Goal: Find specific page/section: Find specific page/section

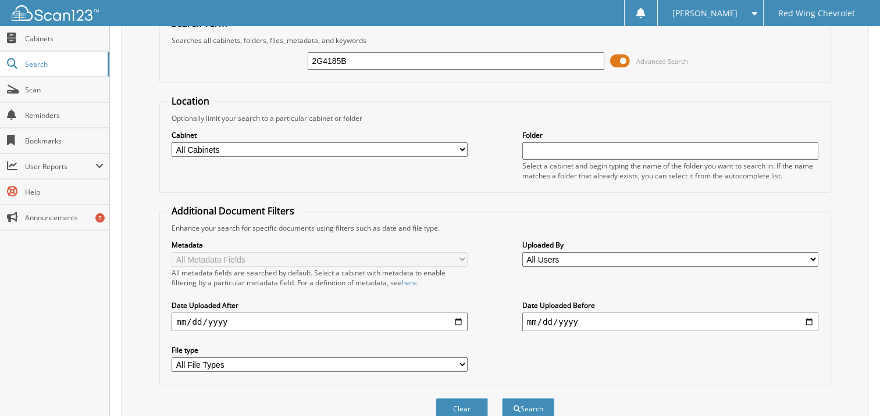
scroll to position [101, 0]
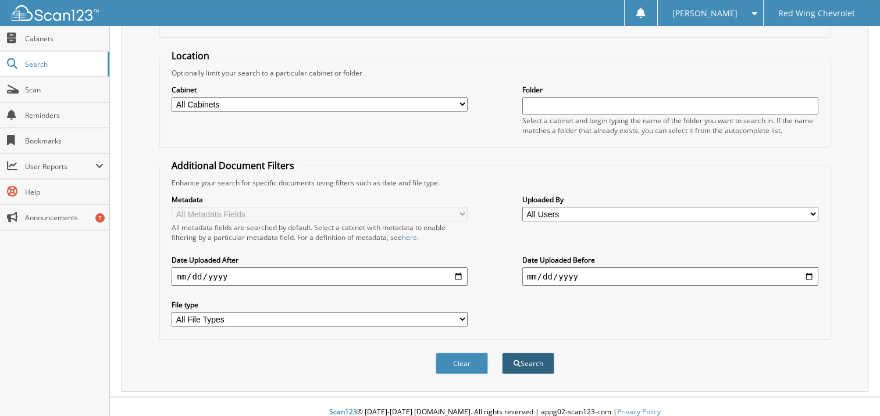
type input "2G4185B"
click at [521, 357] on button "Search" at bounding box center [528, 364] width 52 height 22
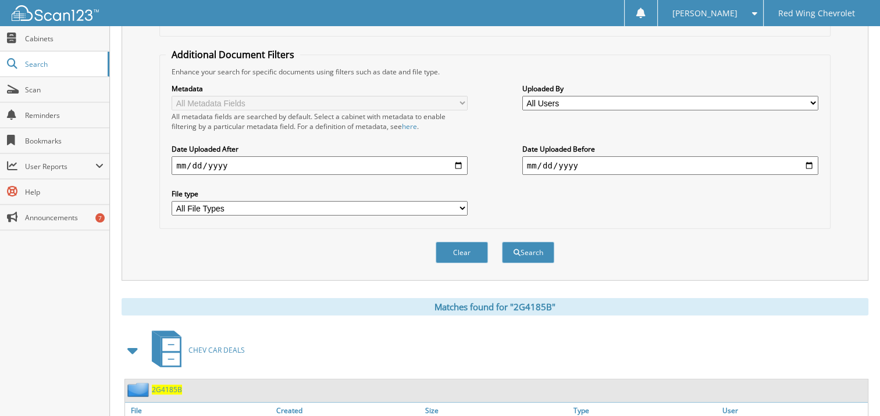
scroll to position [233, 0]
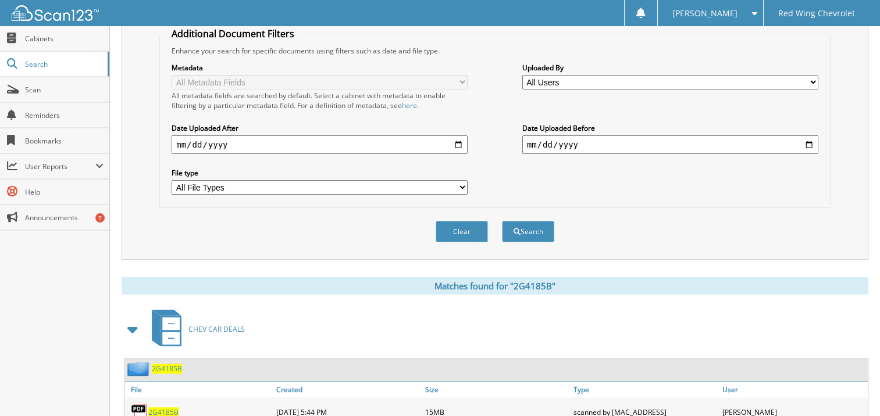
click at [154, 408] on span "2G4185B" at bounding box center [163, 413] width 30 height 10
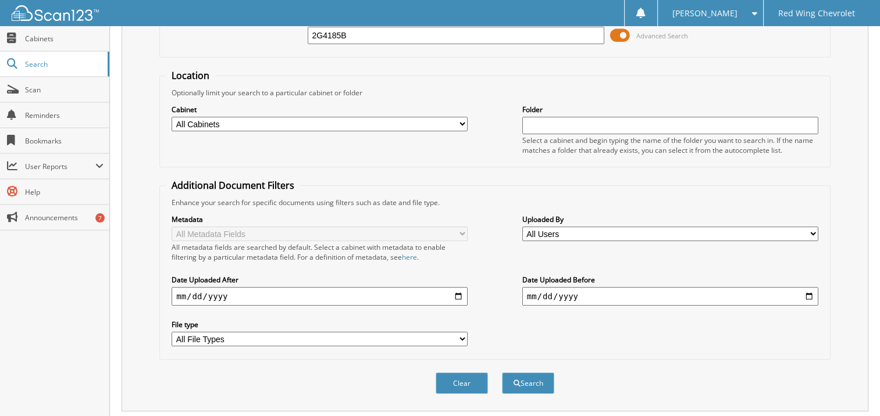
scroll to position [80, 0]
drag, startPoint x: 357, startPoint y: 33, endPoint x: 259, endPoint y: 32, distance: 97.7
click at [259, 32] on div "2G4185B Advanced Search" at bounding box center [495, 35] width 658 height 31
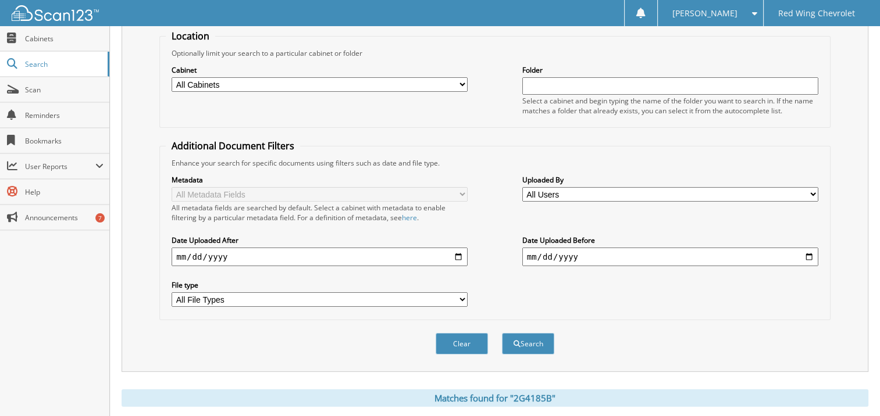
scroll to position [138, 0]
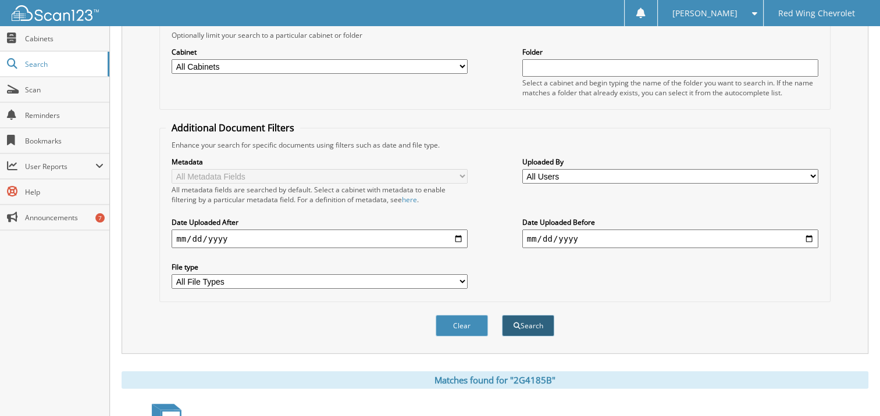
type input "19285J"
click at [535, 315] on button "Search" at bounding box center [528, 326] width 52 height 22
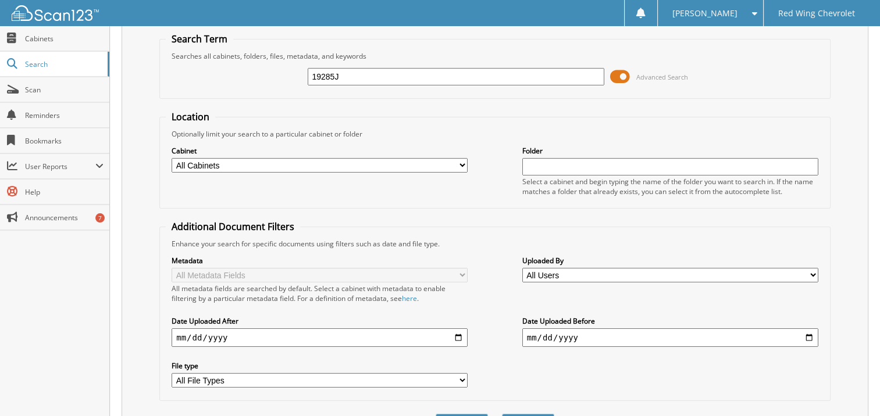
scroll to position [116, 0]
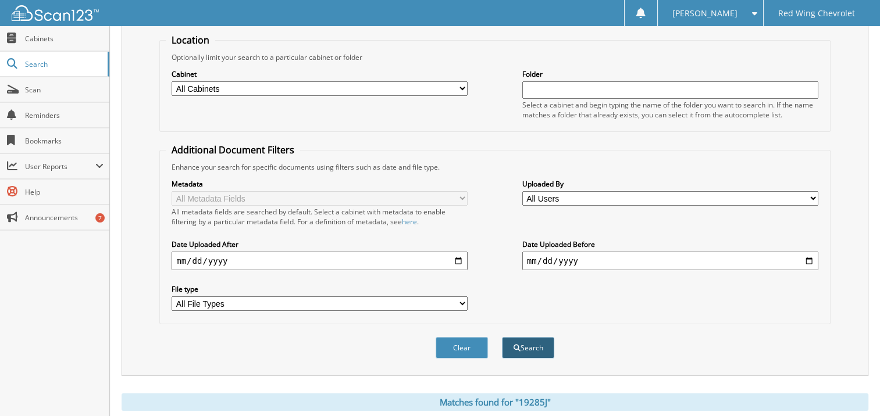
click at [521, 338] on button "Search" at bounding box center [528, 348] width 52 height 22
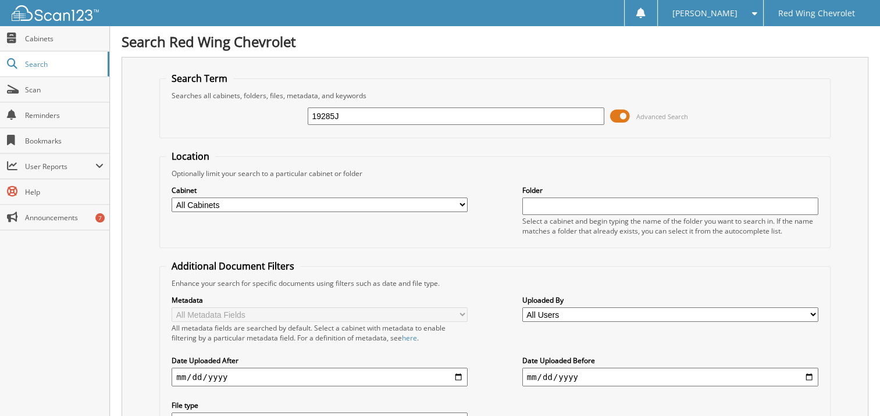
click at [325, 116] on input "19285J" at bounding box center [456, 116] width 296 height 17
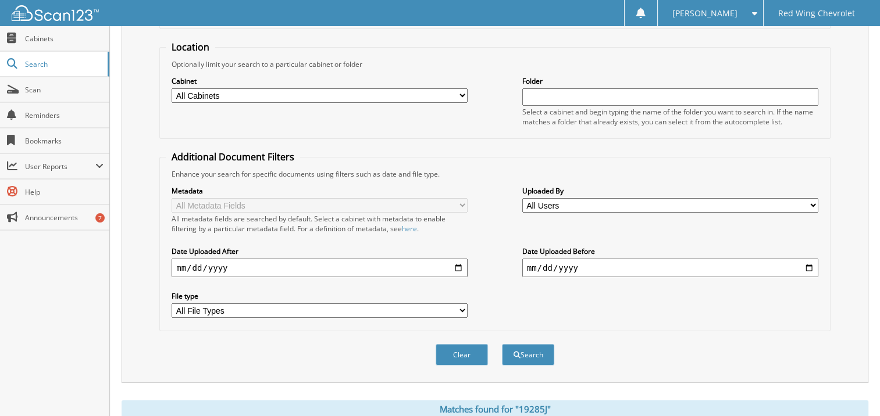
scroll to position [233, 0]
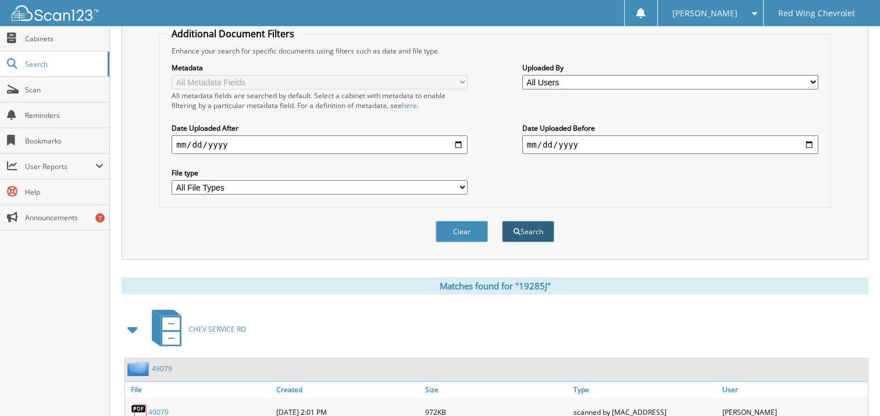
type input "12985J"
click at [528, 222] on button "Search" at bounding box center [528, 232] width 52 height 22
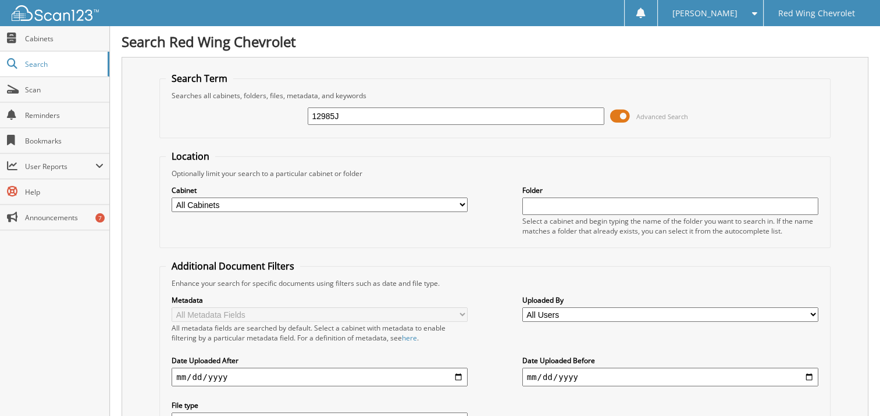
drag, startPoint x: 348, startPoint y: 115, endPoint x: 269, endPoint y: 114, distance: 79.7
click at [269, 114] on div "12985J Advanced Search" at bounding box center [495, 116] width 658 height 31
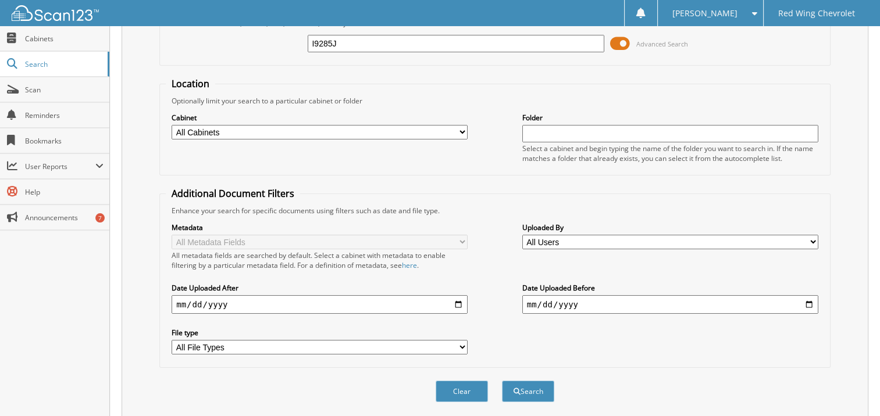
scroll to position [142, 0]
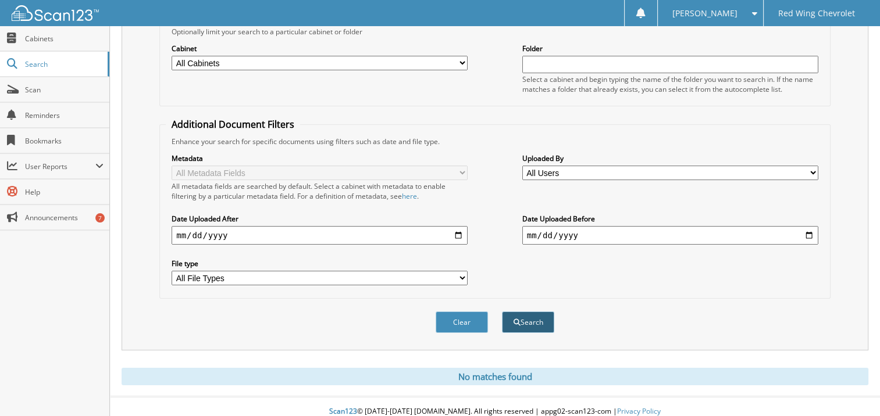
type input "I9285J"
click at [523, 312] on button "Search" at bounding box center [528, 323] width 52 height 22
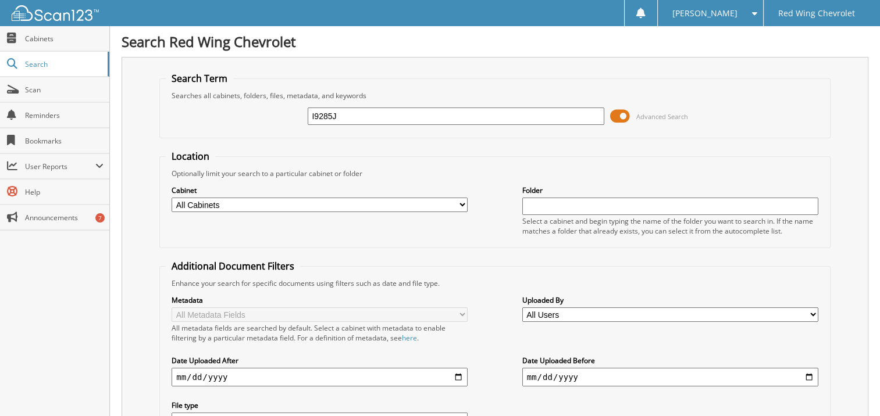
drag, startPoint x: 358, startPoint y: 117, endPoint x: 211, endPoint y: 95, distance: 148.1
click at [213, 98] on fieldset "Search Term Searches all cabinets, folders, files, metadata, and keywords I9285…" at bounding box center [494, 105] width 671 height 66
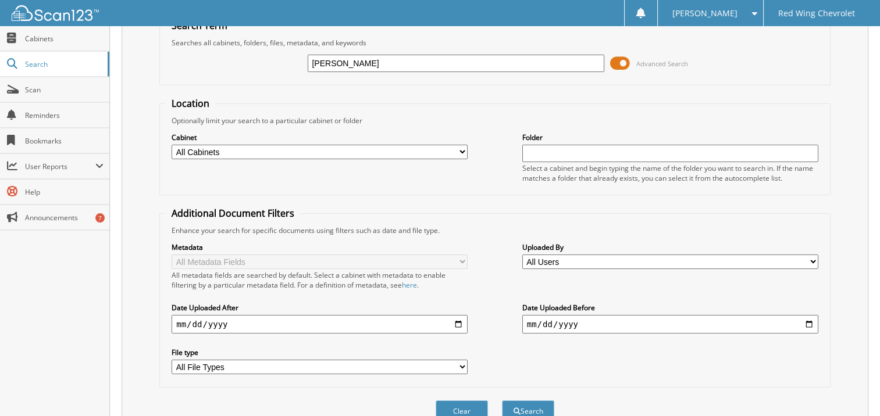
scroll to position [142, 0]
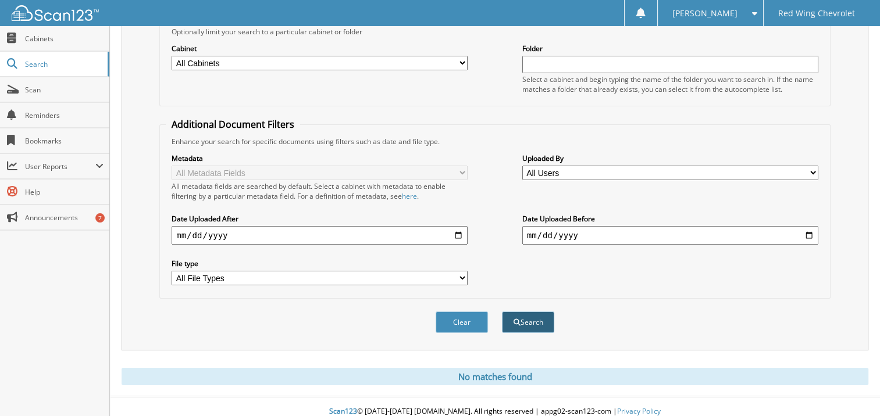
type input "BERG"
click at [517, 319] on span "submit" at bounding box center [517, 322] width 7 height 7
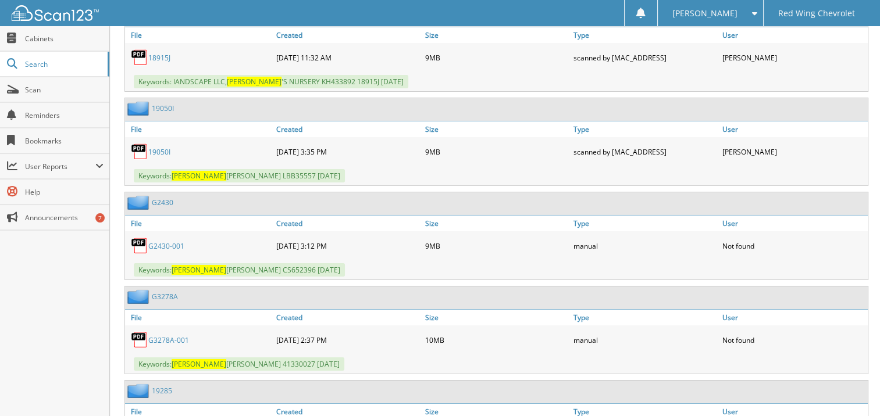
scroll to position [8433, 0]
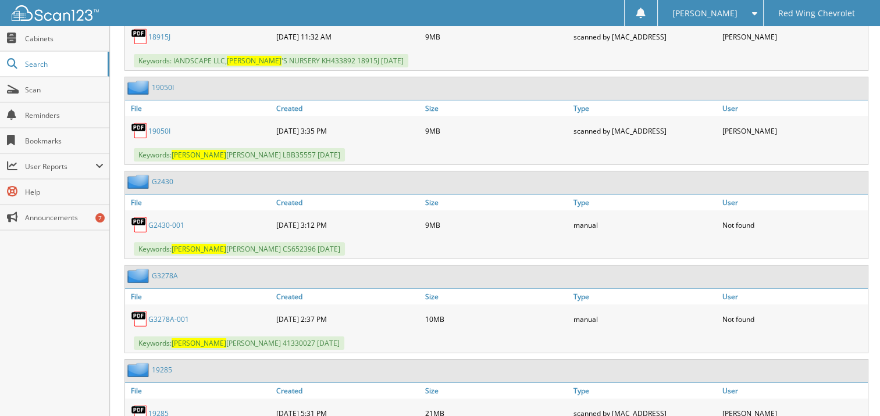
click at [156, 365] on link "19285" at bounding box center [162, 370] width 20 height 10
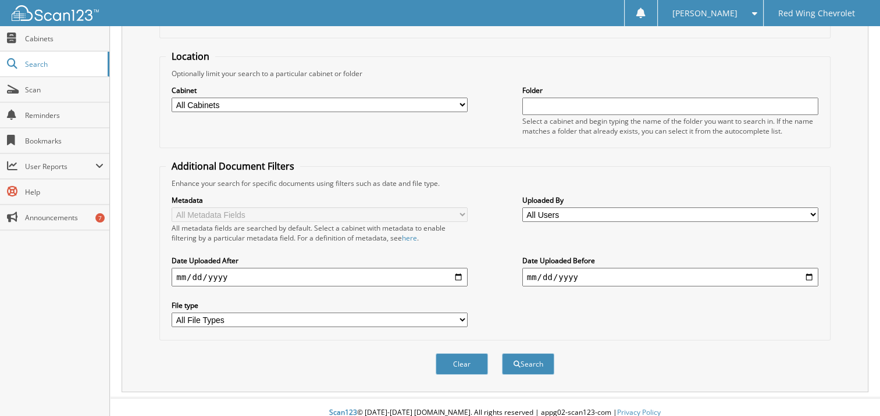
scroll to position [101, 0]
type input "I9285J"
click at [537, 358] on button "Search" at bounding box center [528, 364] width 52 height 22
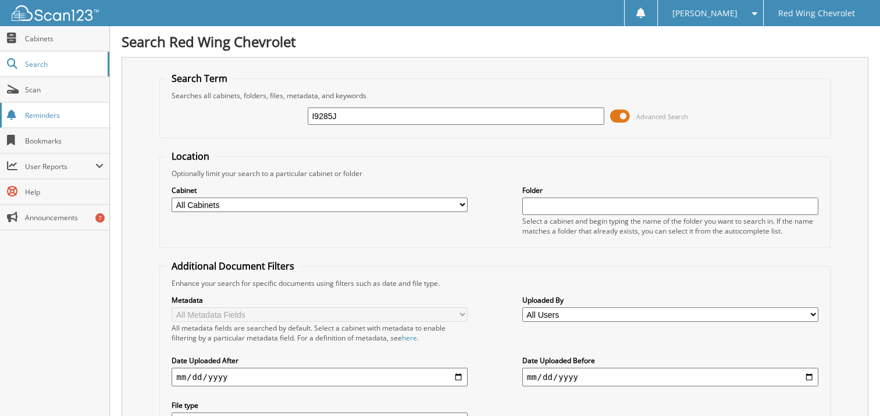
click at [81, 122] on link "Reminders" at bounding box center [54, 115] width 109 height 25
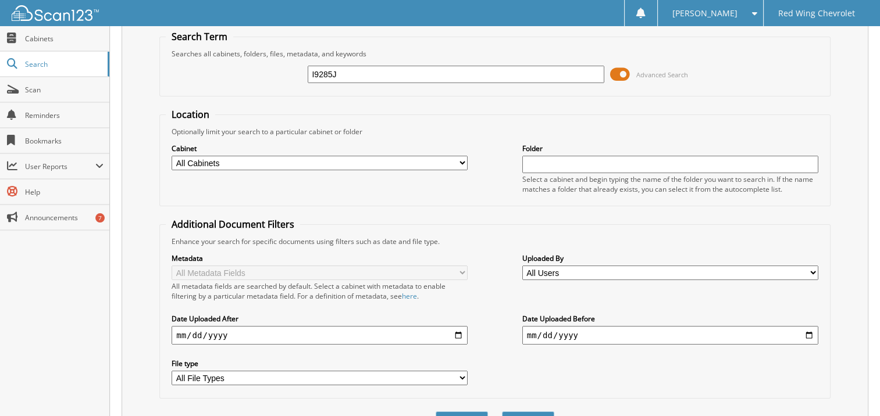
scroll to position [101, 0]
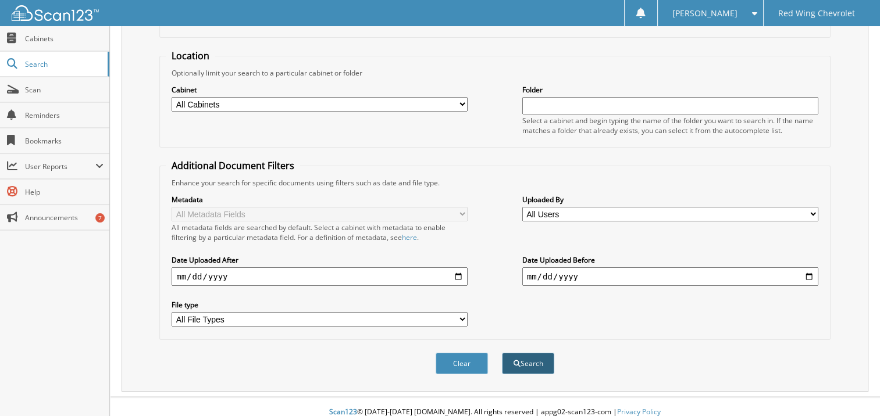
type input "I9285J"
click at [537, 358] on button "Search" at bounding box center [528, 364] width 52 height 22
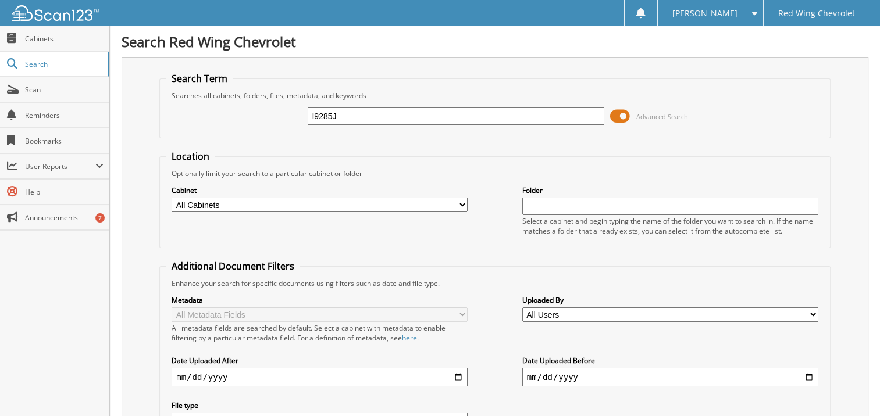
drag, startPoint x: 343, startPoint y: 109, endPoint x: 229, endPoint y: 109, distance: 113.4
click at [229, 109] on div "I9285J Advanced Search" at bounding box center [495, 116] width 658 height 31
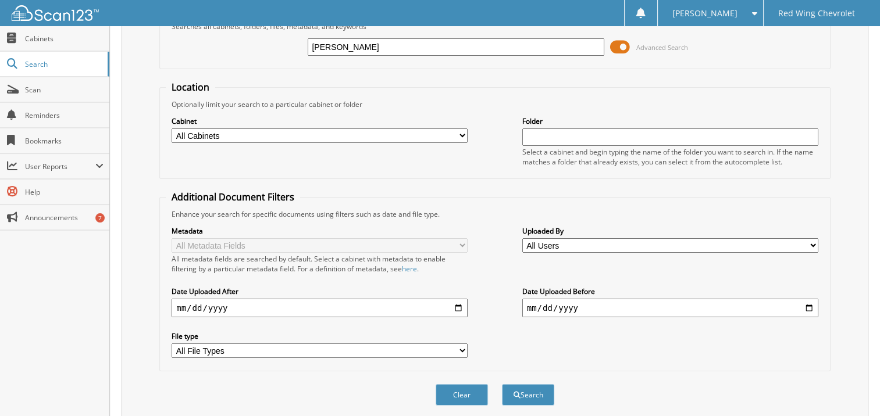
scroll to position [142, 0]
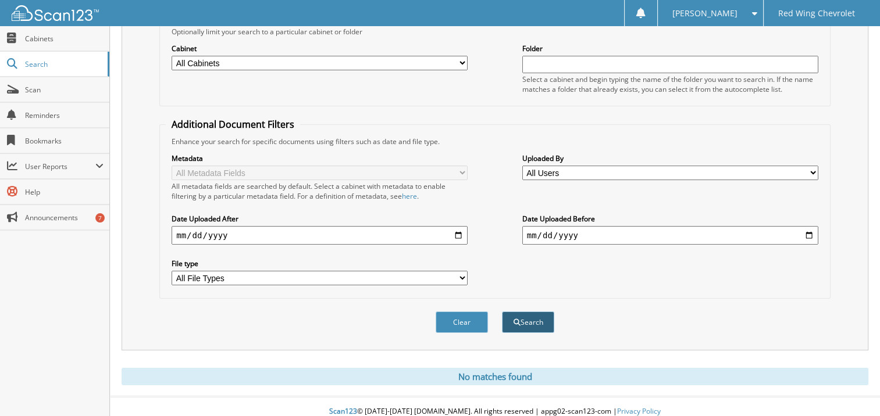
type input "BERG"
click at [530, 320] on button "Search" at bounding box center [528, 323] width 52 height 22
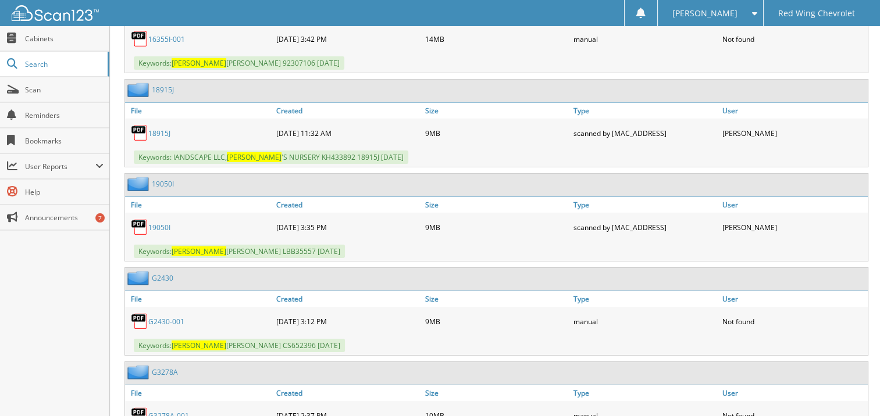
scroll to position [8375, 0]
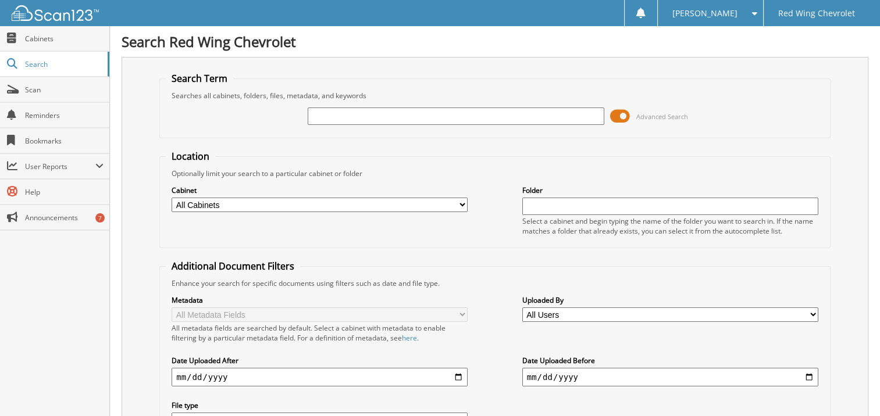
type input "8"
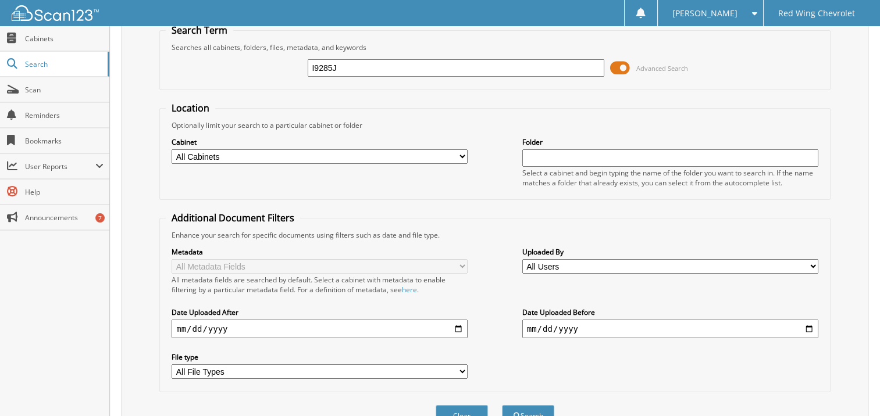
scroll to position [101, 0]
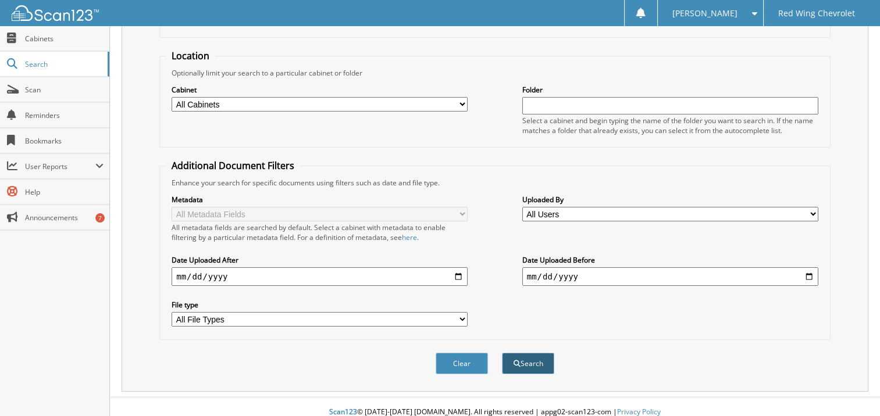
type input "I9285J"
click at [521, 353] on button "Search" at bounding box center [528, 364] width 52 height 22
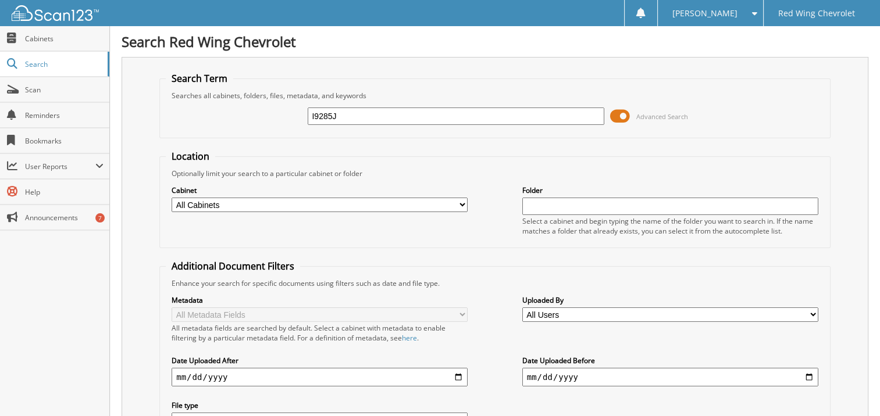
drag, startPoint x: 343, startPoint y: 115, endPoint x: 258, endPoint y: 115, distance: 84.9
click at [259, 115] on div "I9285J Advanced Search" at bounding box center [495, 116] width 658 height 31
drag, startPoint x: 357, startPoint y: 116, endPoint x: 311, endPoint y: 116, distance: 46.5
click at [311, 116] on input "2G" at bounding box center [456, 116] width 296 height 17
drag, startPoint x: 358, startPoint y: 116, endPoint x: 338, endPoint y: 116, distance: 20.4
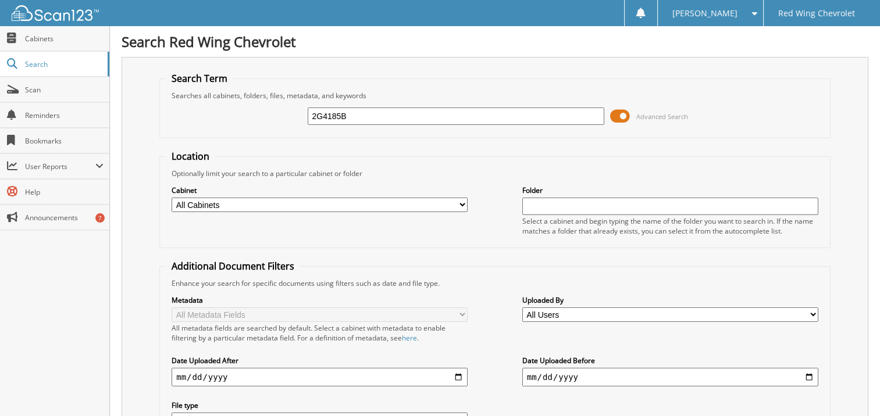
click at [338, 116] on input "2G4185B" at bounding box center [456, 116] width 296 height 17
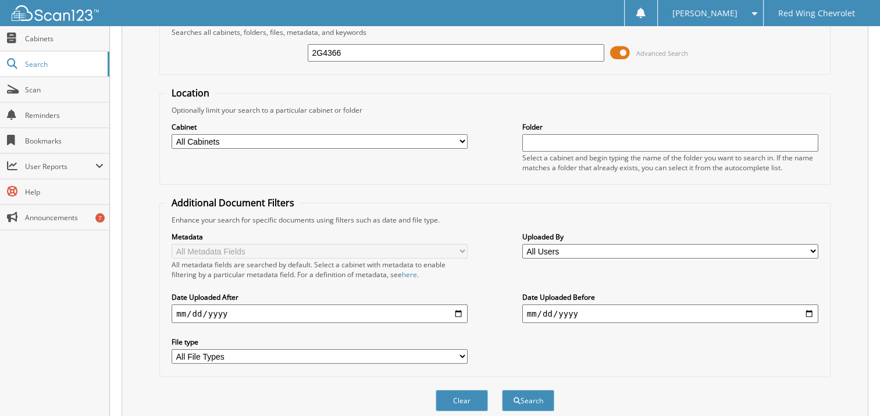
scroll to position [142, 0]
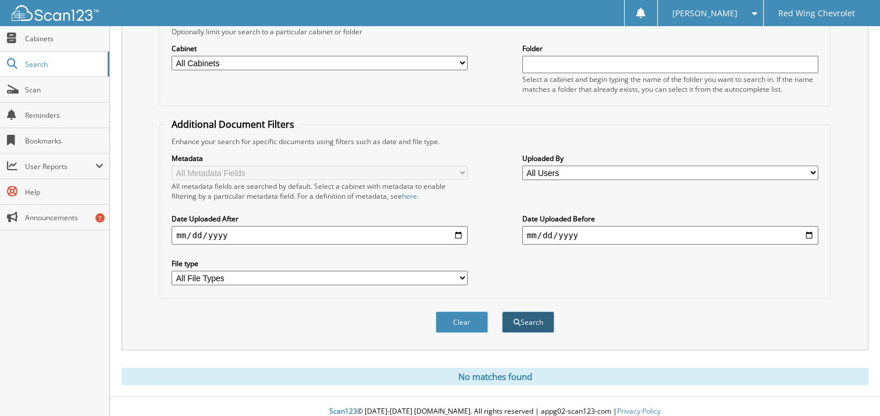
type input "2G4366"
click at [523, 312] on button "Search" at bounding box center [528, 323] width 52 height 22
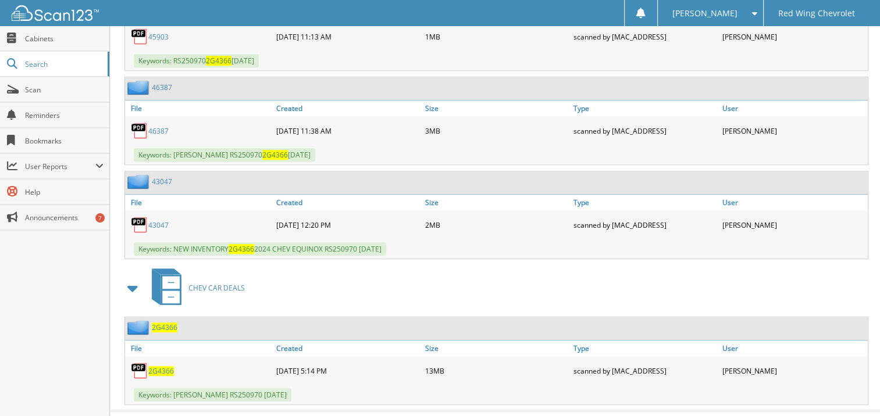
scroll to position [798, 0]
click at [161, 365] on span "2G4366" at bounding box center [161, 370] width 26 height 10
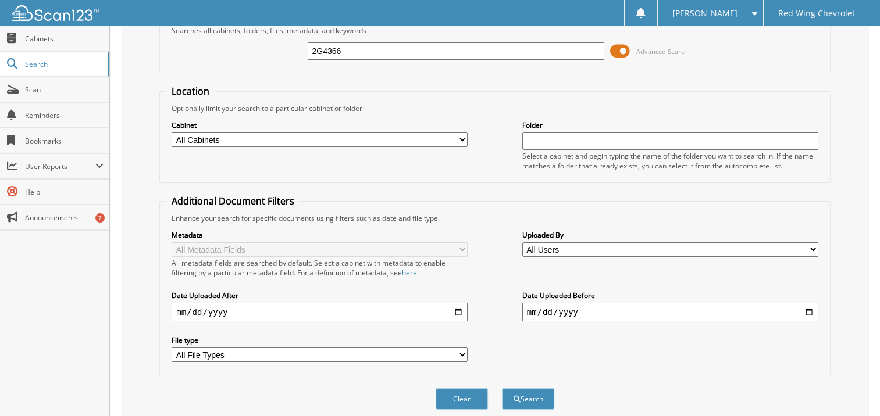
scroll to position [0, 0]
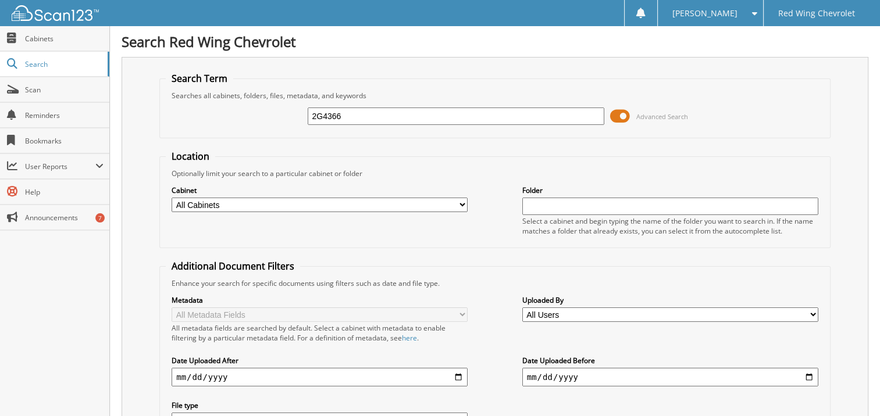
drag, startPoint x: 345, startPoint y: 119, endPoint x: 286, endPoint y: 115, distance: 59.5
click at [286, 115] on div "2G4366 Advanced Search" at bounding box center [495, 116] width 658 height 31
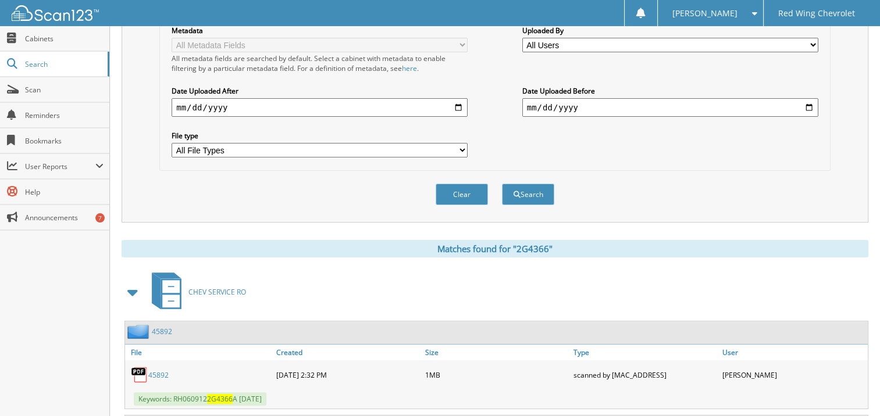
scroll to position [291, 0]
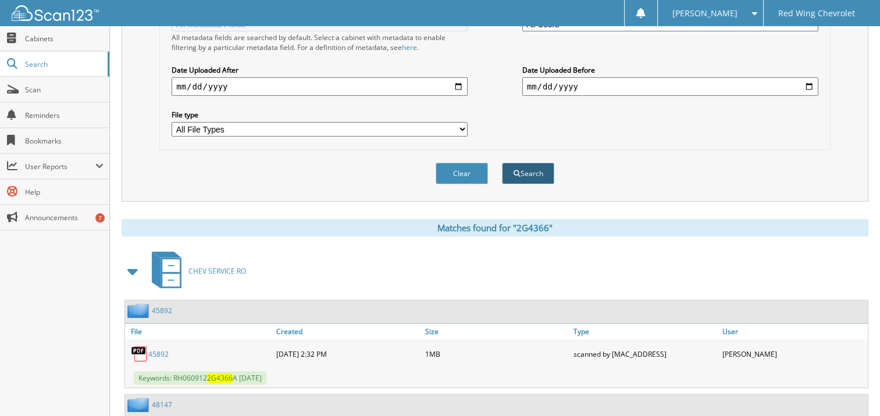
type input "19285J"
click at [514, 170] on span "submit" at bounding box center [517, 173] width 7 height 7
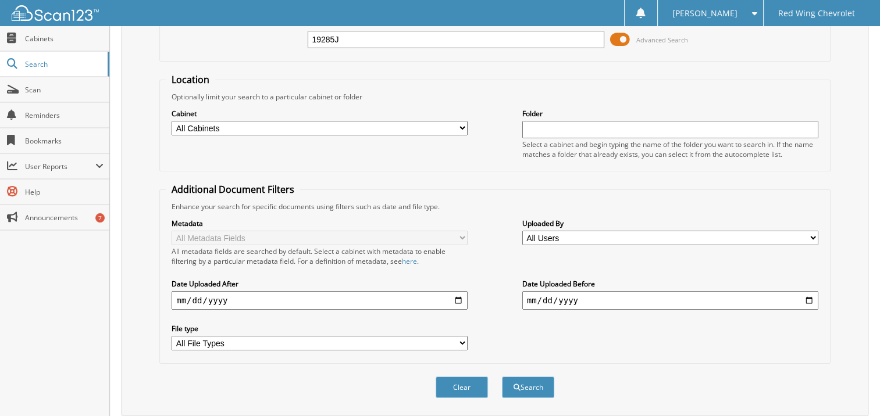
scroll to position [28, 0]
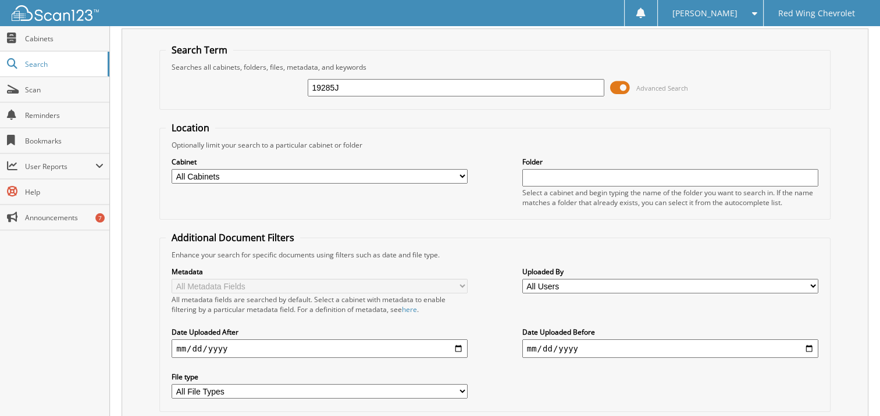
drag, startPoint x: 344, startPoint y: 91, endPoint x: 314, endPoint y: 91, distance: 29.7
click at [314, 91] on input "19285J" at bounding box center [456, 87] width 296 height 17
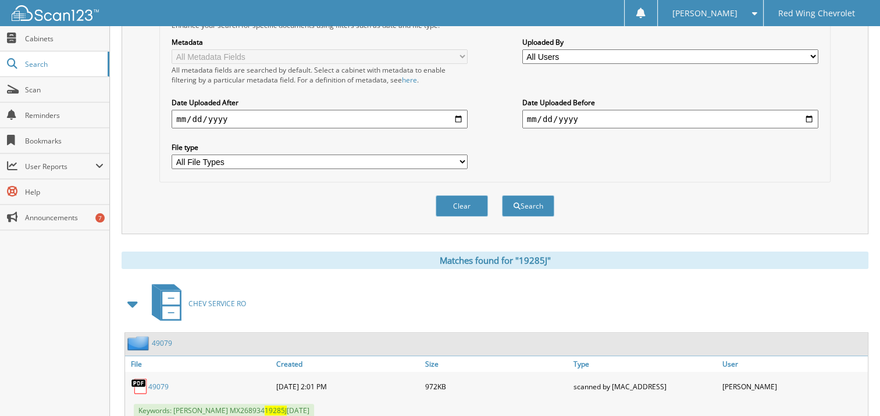
scroll to position [261, 0]
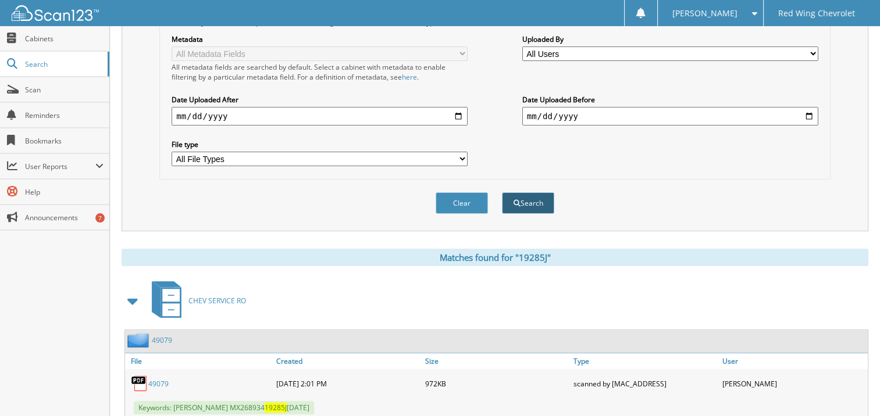
type input "2G5128B"
click at [528, 197] on button "Search" at bounding box center [528, 204] width 52 height 22
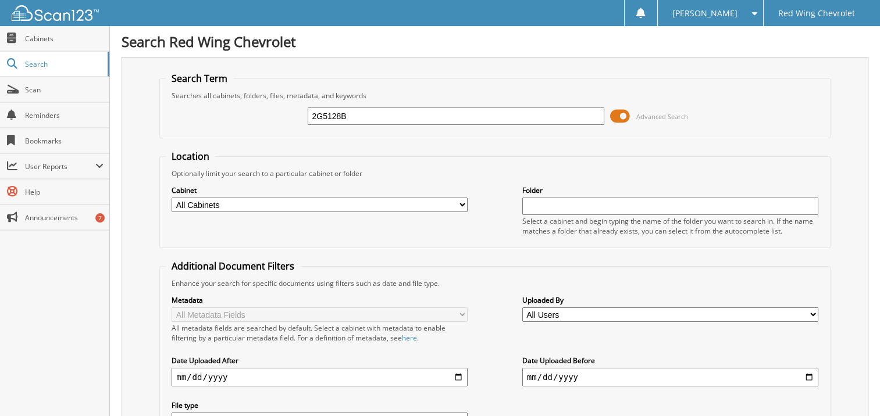
drag, startPoint x: 351, startPoint y: 107, endPoint x: 312, endPoint y: 113, distance: 39.5
click at [312, 113] on input "2G5128B" at bounding box center [456, 116] width 296 height 17
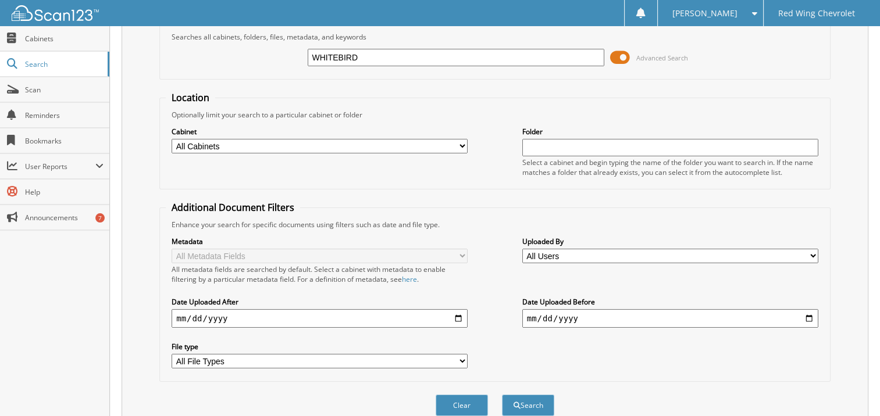
scroll to position [174, 0]
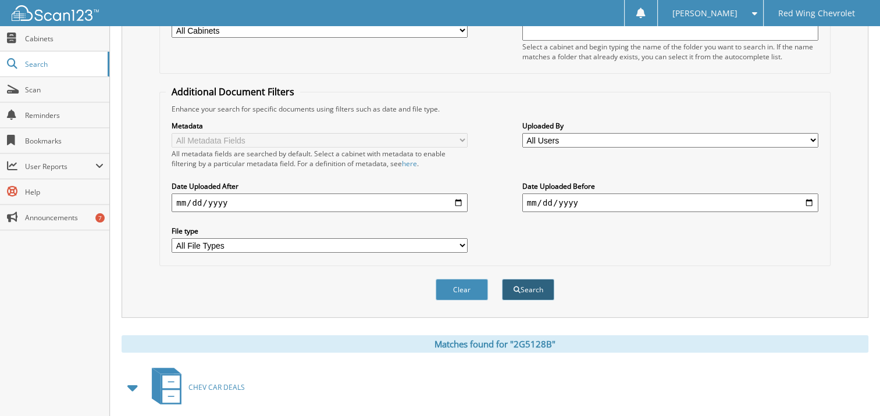
type input "WHITEBIRD"
click at [519, 287] on span "submit" at bounding box center [517, 290] width 7 height 7
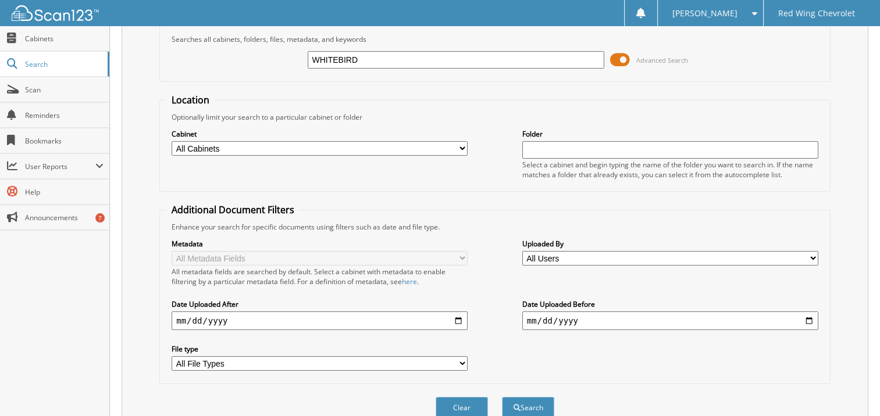
scroll to position [56, 0]
drag, startPoint x: 370, startPoint y: 61, endPoint x: 244, endPoint y: 60, distance: 126.2
click at [244, 60] on div "WHITEBIRD Advanced Search" at bounding box center [495, 60] width 658 height 31
type input "ABRAHAM WHITEBIRD"
click at [517, 398] on button "Search" at bounding box center [528, 409] width 52 height 22
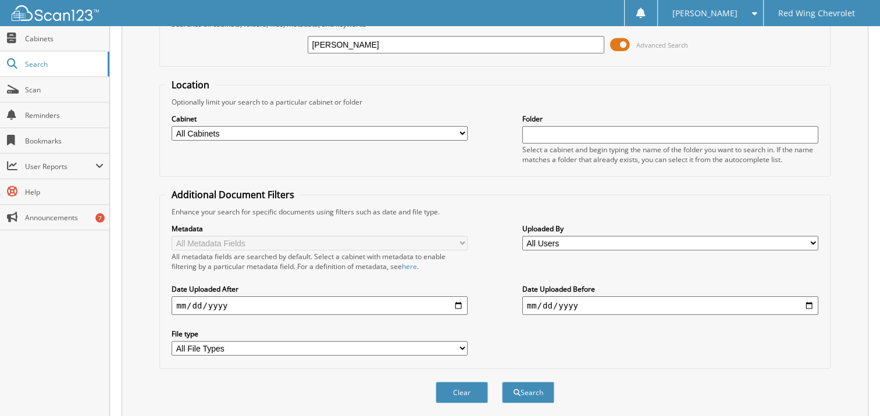
scroll to position [142, 0]
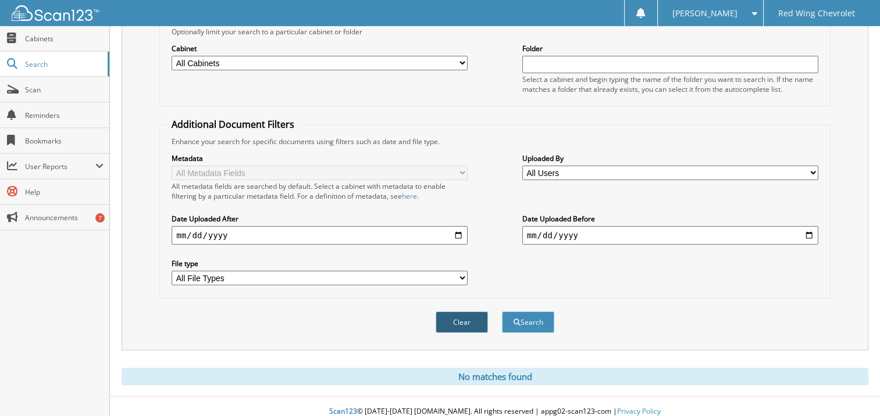
click at [475, 313] on button "Clear" at bounding box center [462, 323] width 52 height 22
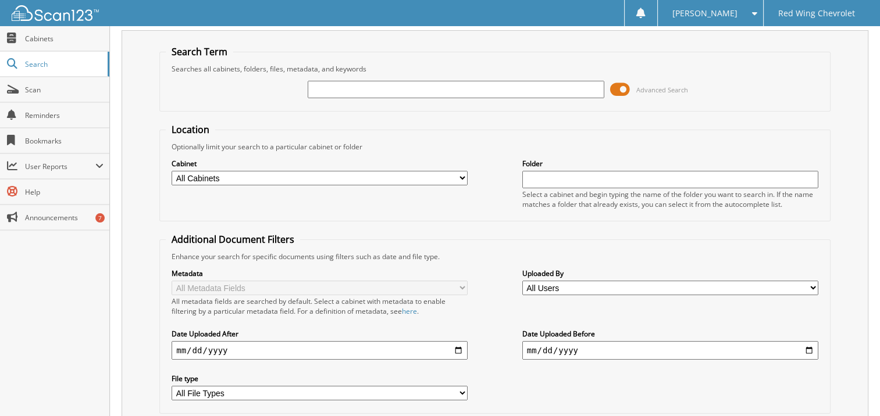
scroll to position [0, 0]
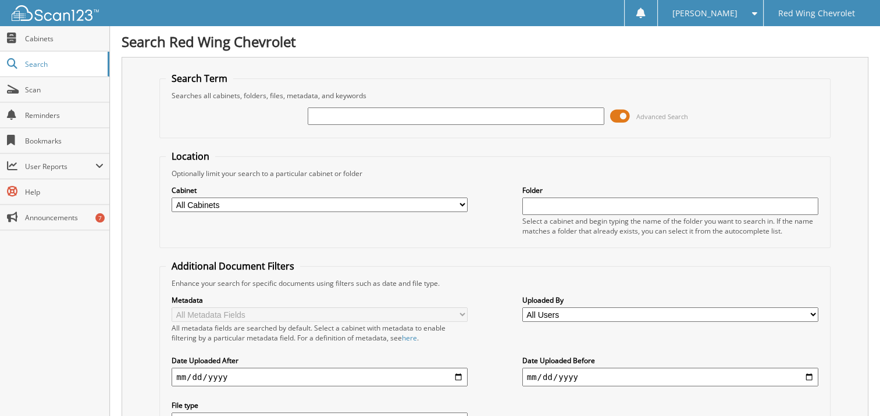
click at [352, 110] on input "text" at bounding box center [456, 116] width 296 height 17
click at [77, 61] on span "Search" at bounding box center [63, 64] width 77 height 10
type input "2G5128B"
click at [455, 204] on select "All Cabinets CHEV CAR DEALS CHEV SERVICE RO FC CAR DEALS LEASE END GRND DOCS Ne…" at bounding box center [320, 205] width 296 height 15
select select "4050"
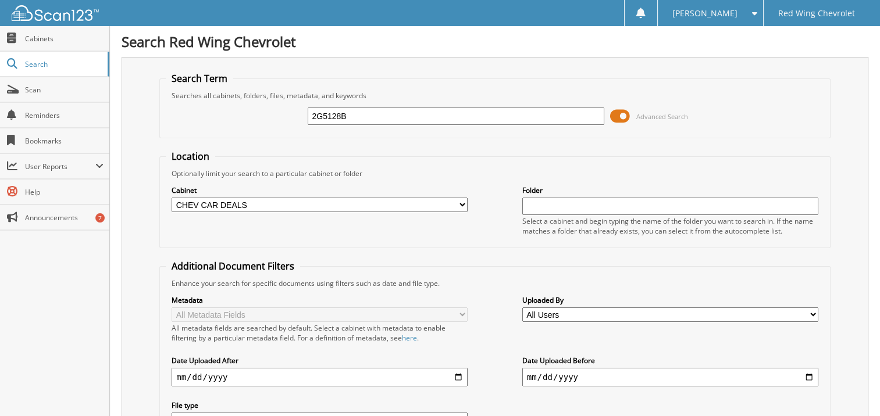
click at [172, 198] on select "All Cabinets CHEV CAR DEALS CHEV SERVICE RO FC CAR DEALS LEASE END GRND DOCS Ne…" at bounding box center [320, 205] width 296 height 15
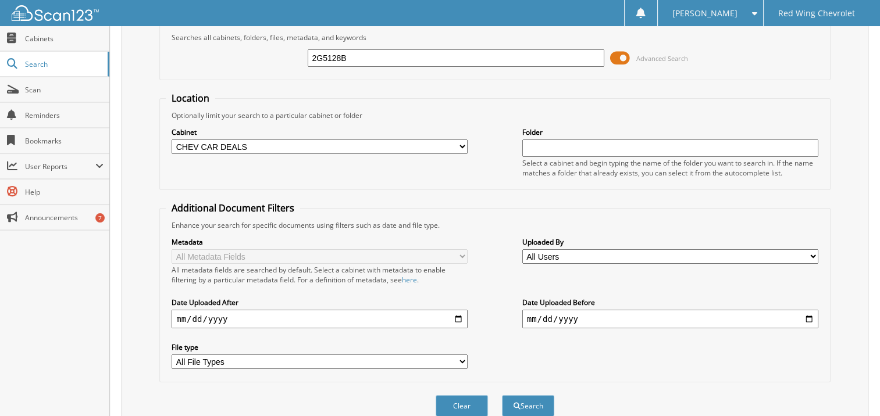
scroll to position [101, 0]
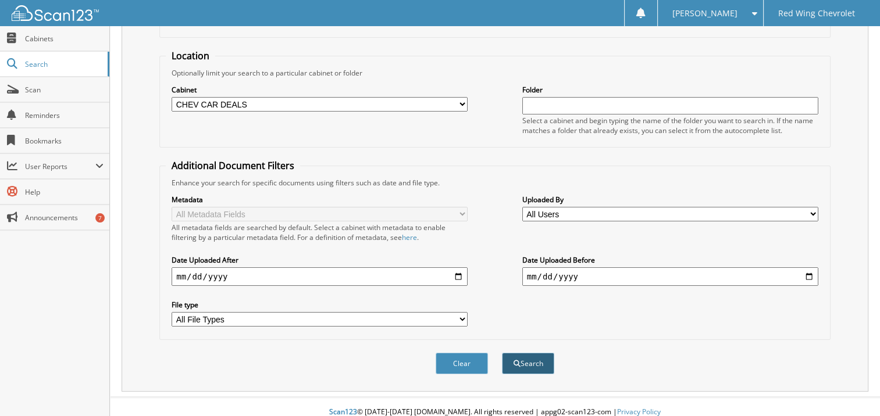
click at [535, 353] on button "Search" at bounding box center [528, 364] width 52 height 22
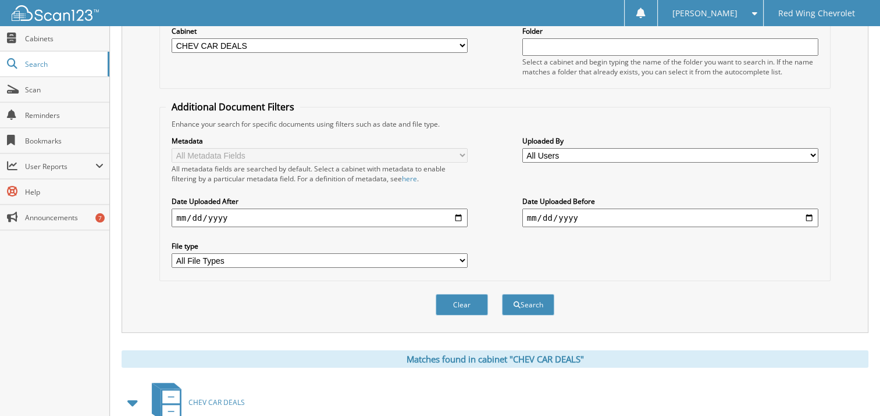
scroll to position [140, 0]
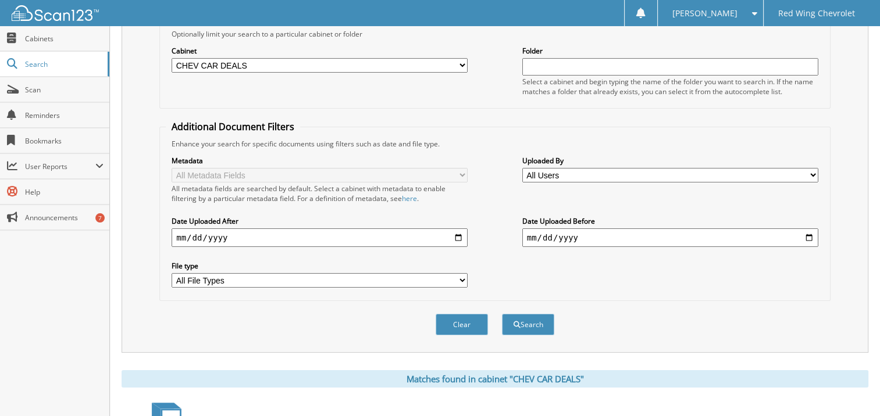
click at [546, 67] on input "text" at bounding box center [670, 66] width 296 height 17
type input "[PERSON_NAME]"
click at [810, 170] on select "All Users [PERSON_NAME] AL HARAM [PERSON_NAME] [PERSON_NAME] [PERSON_NAME] [PER…" at bounding box center [670, 175] width 296 height 15
select select "73602"
click at [522, 168] on select "All Users [PERSON_NAME] AL HARAM [PERSON_NAME] [PERSON_NAME] [PERSON_NAME] [PER…" at bounding box center [670, 175] width 296 height 15
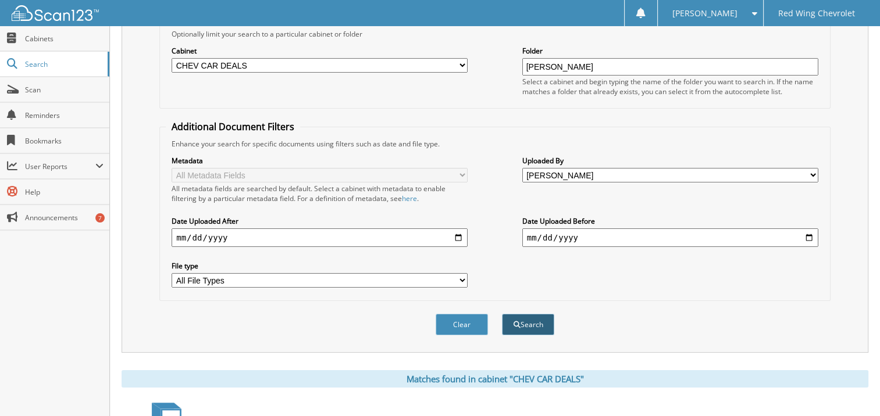
click at [530, 314] on button "Search" at bounding box center [528, 325] width 52 height 22
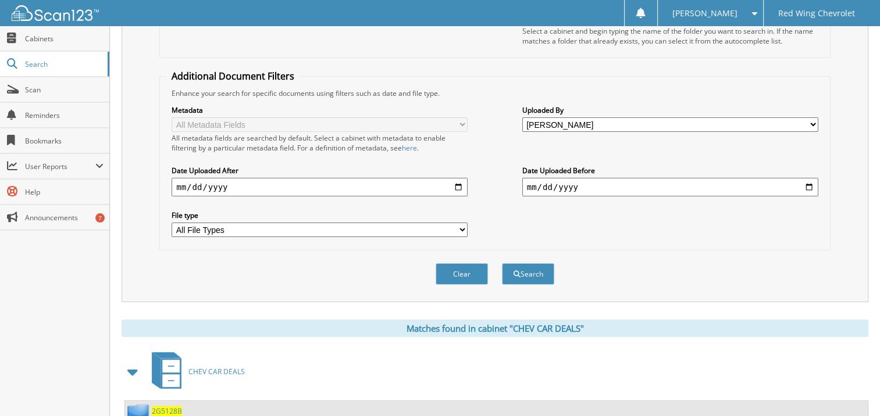
scroll to position [222, 0]
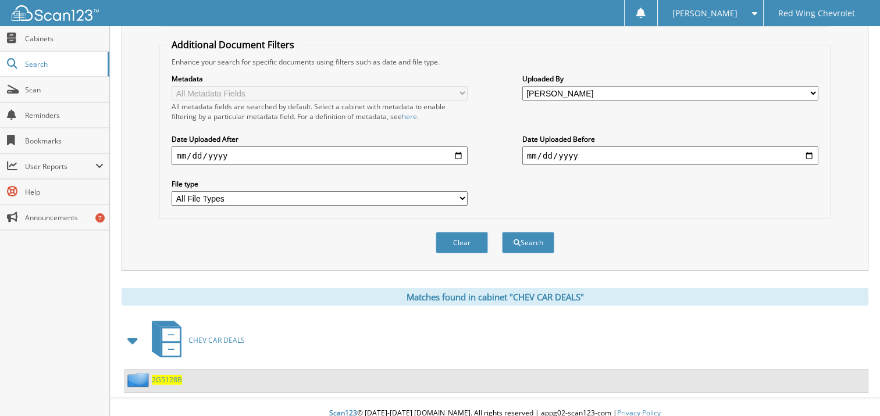
click at [161, 375] on span "2G5128B" at bounding box center [167, 380] width 30 height 10
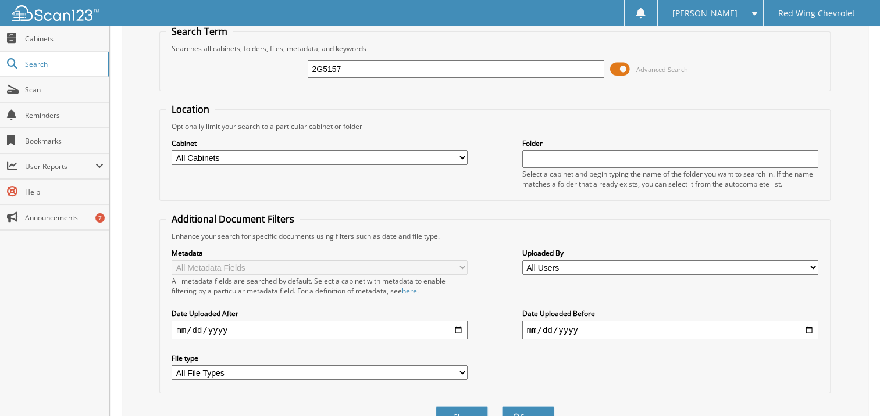
scroll to position [101, 0]
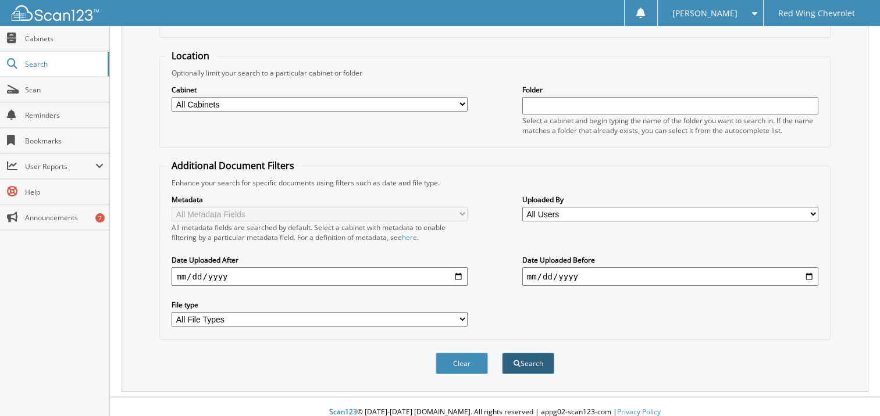
type input "2G5157"
click at [541, 353] on button "Search" at bounding box center [528, 364] width 52 height 22
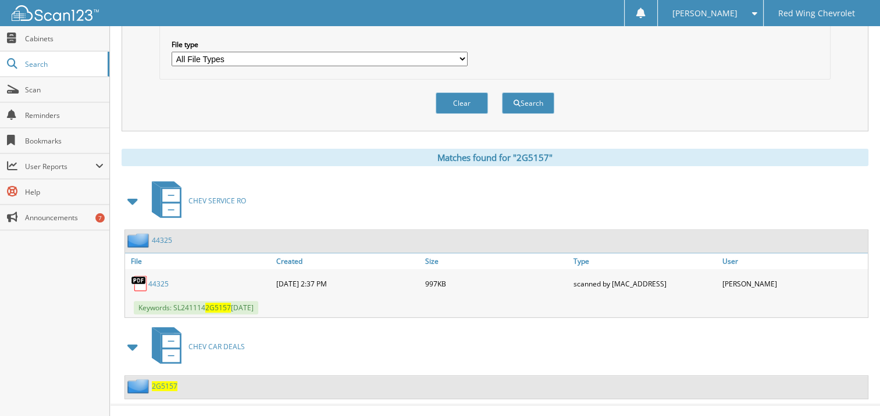
scroll to position [365, 0]
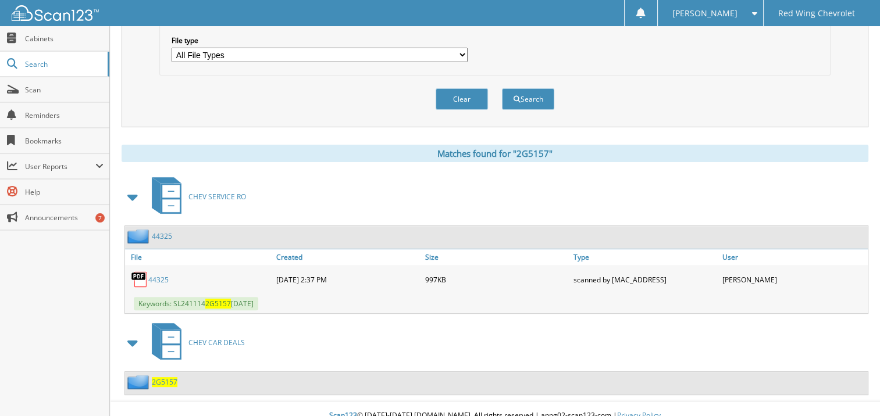
click at [173, 377] on span "2G5157" at bounding box center [165, 382] width 26 height 10
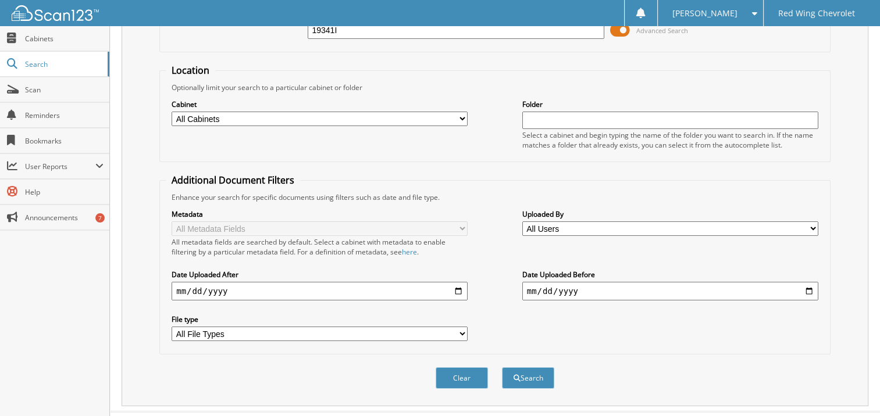
scroll to position [101, 0]
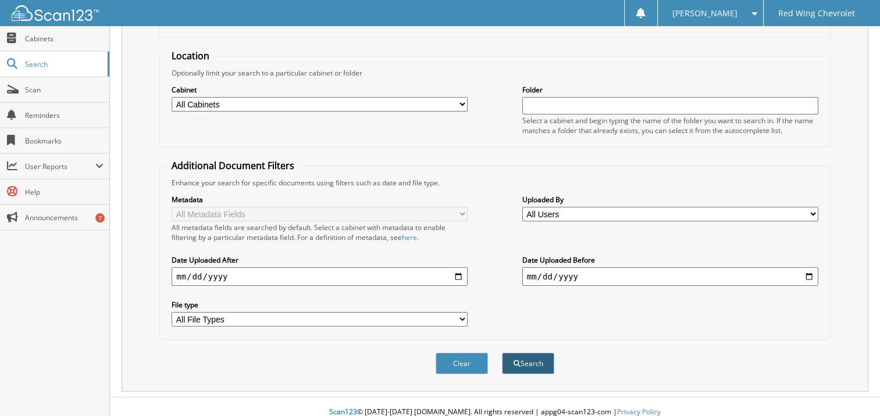
type input "19341I"
click at [528, 353] on button "Search" at bounding box center [528, 364] width 52 height 22
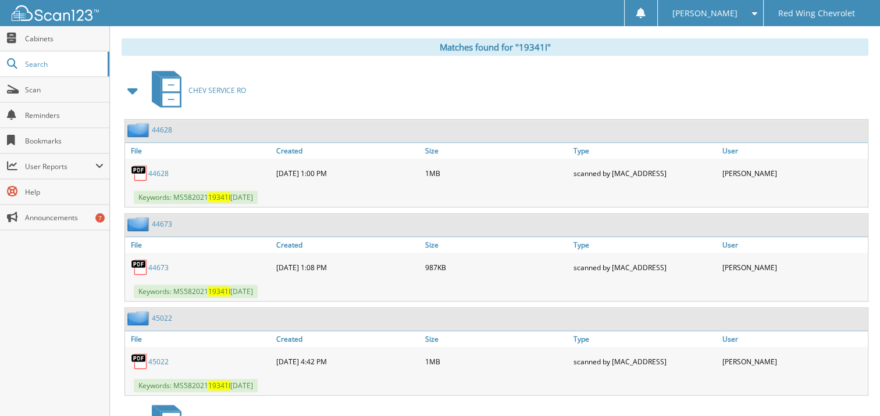
scroll to position [521, 0]
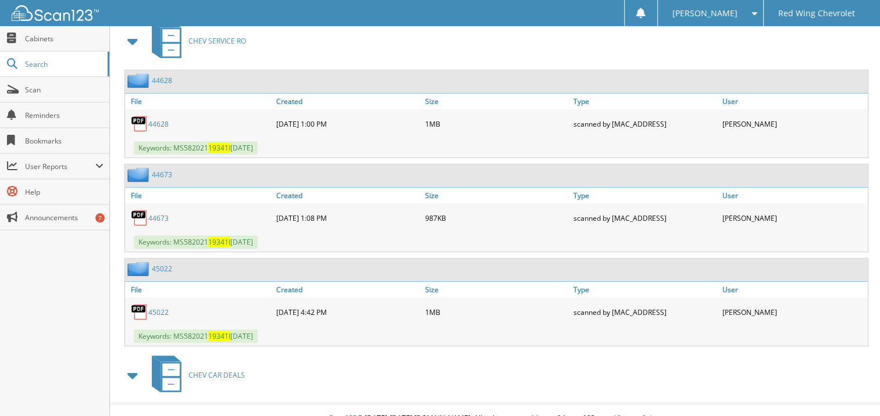
click at [134, 365] on span at bounding box center [133, 375] width 16 height 21
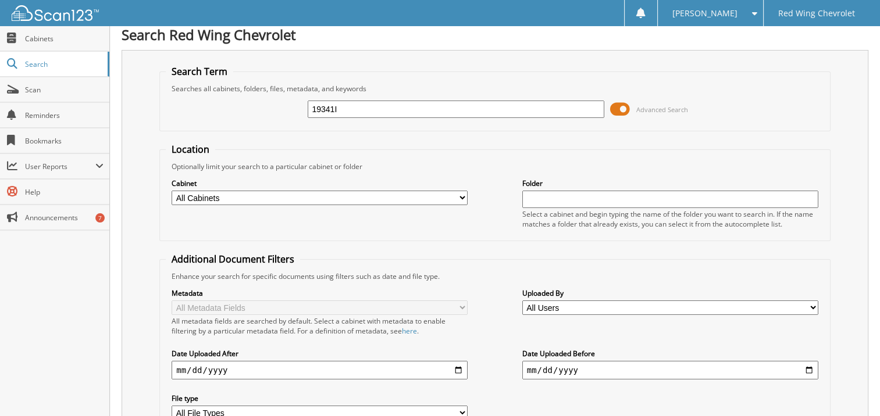
scroll to position [0, 0]
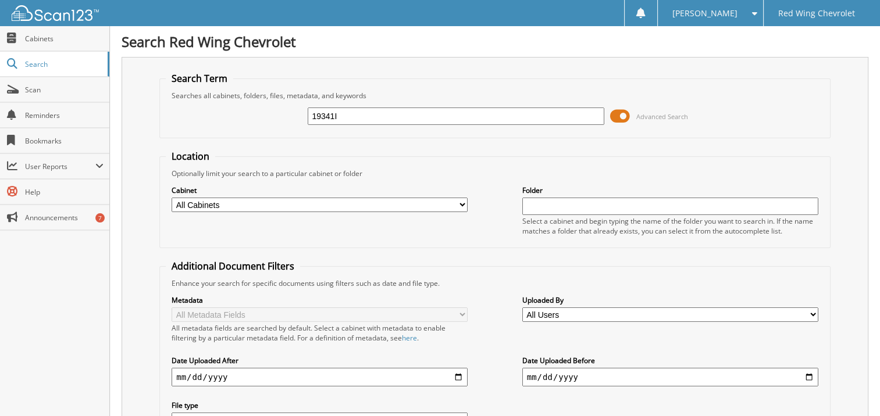
drag, startPoint x: 340, startPoint y: 113, endPoint x: 272, endPoint y: 113, distance: 68.6
click at [272, 113] on div "19341I Advanced Search" at bounding box center [495, 116] width 658 height 31
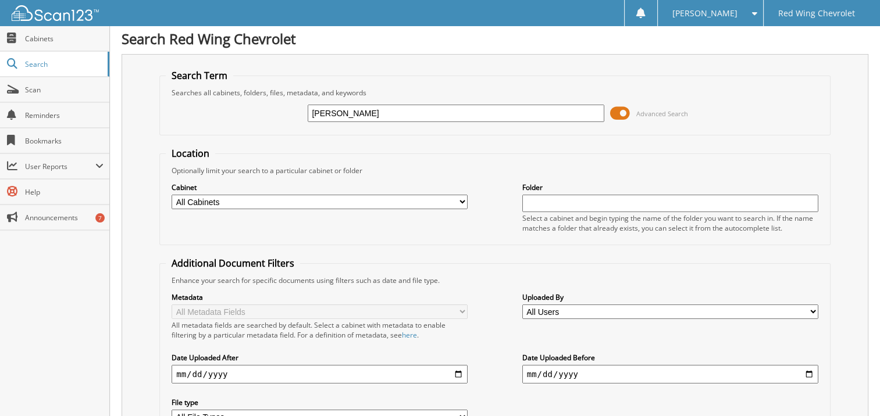
scroll to position [233, 0]
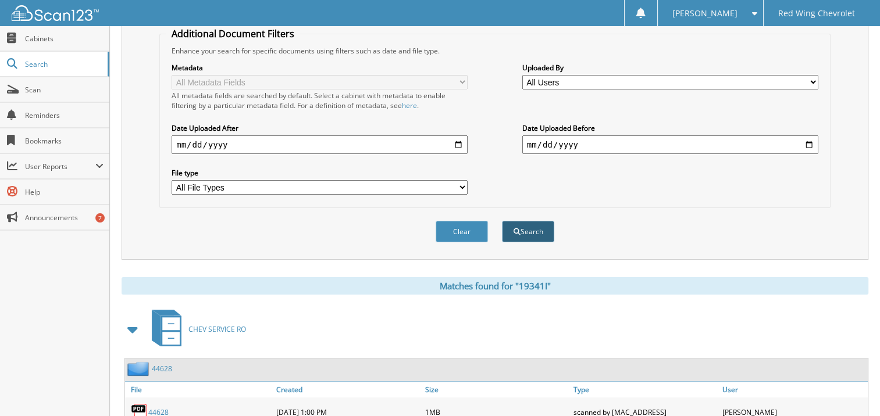
type input "WILSON"
click at [518, 229] on span "submit" at bounding box center [517, 232] width 7 height 7
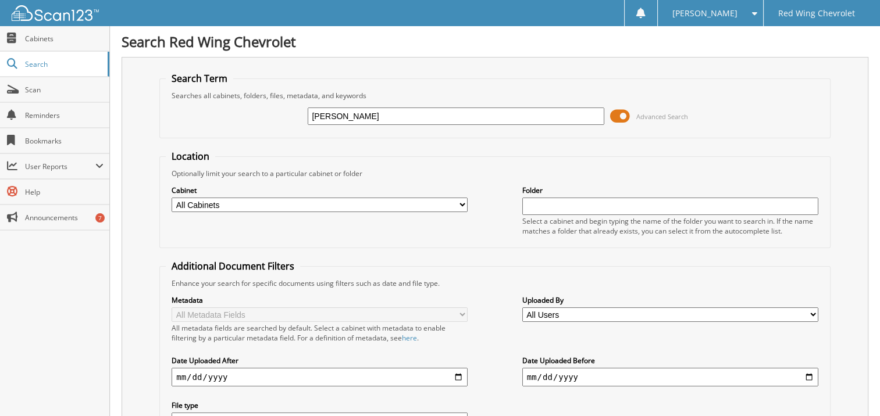
click at [458, 202] on select "All Cabinets CHEV CAR DEALS CHEV SERVICE RO FC CAR DEALS LEASE END GRND DOCS Ne…" at bounding box center [320, 205] width 296 height 15
select select "4050"
click at [172, 198] on select "All Cabinets CHEV CAR DEALS CHEV SERVICE RO FC CAR DEALS LEASE END GRND DOCS Ne…" at bounding box center [320, 205] width 296 height 15
click at [530, 207] on input "text" at bounding box center [670, 206] width 296 height 17
type input "MARK WILSON"
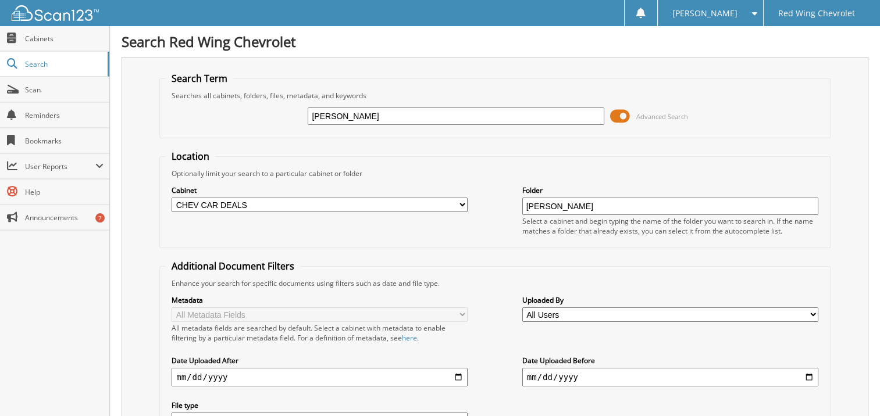
click at [813, 313] on select "All Users Abbie Korte AL HARAM Alex McPherson Alexus Karlsrud alissa englund Al…" at bounding box center [670, 315] width 296 height 15
select select "73602"
click at [522, 308] on select "All Users Abbie Korte AL HARAM Alex McPherson Alexus Karlsrud alissa englund Al…" at bounding box center [670, 315] width 296 height 15
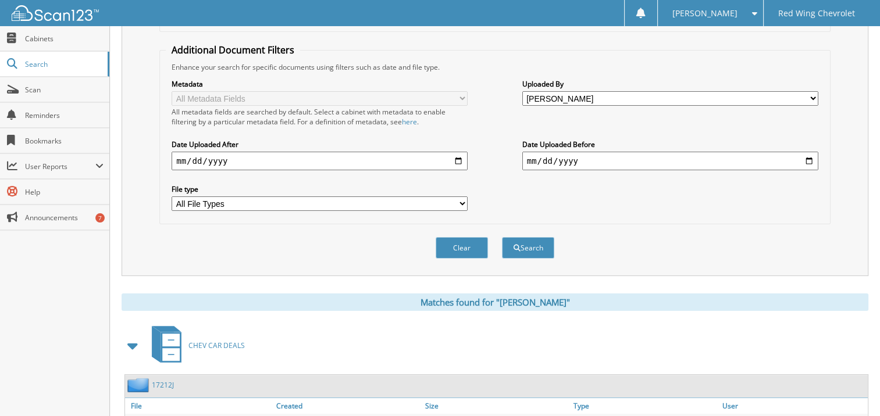
scroll to position [291, 0]
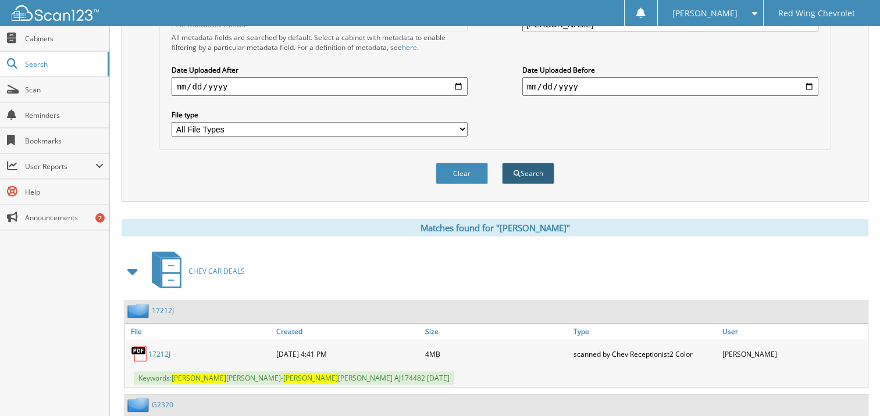
click at [515, 170] on span "submit" at bounding box center [517, 173] width 7 height 7
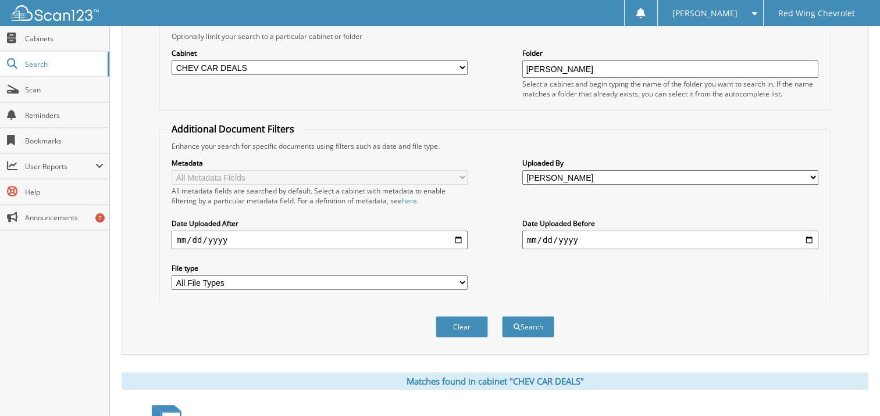
scroll to position [193, 0]
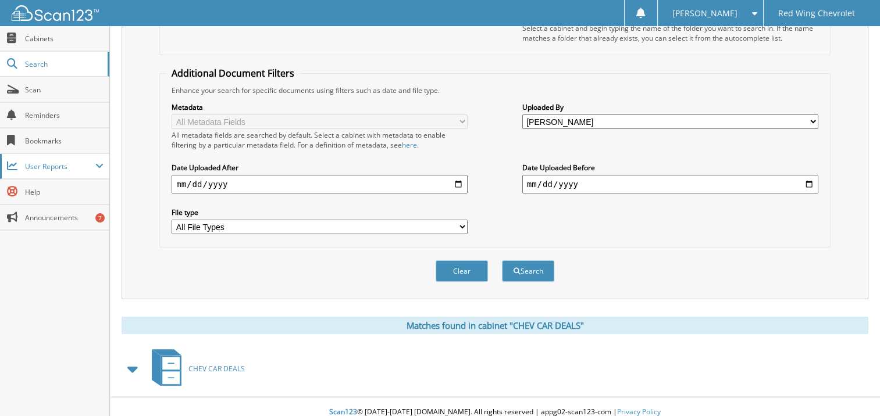
click at [66, 165] on span "User Reports" at bounding box center [60, 167] width 70 height 10
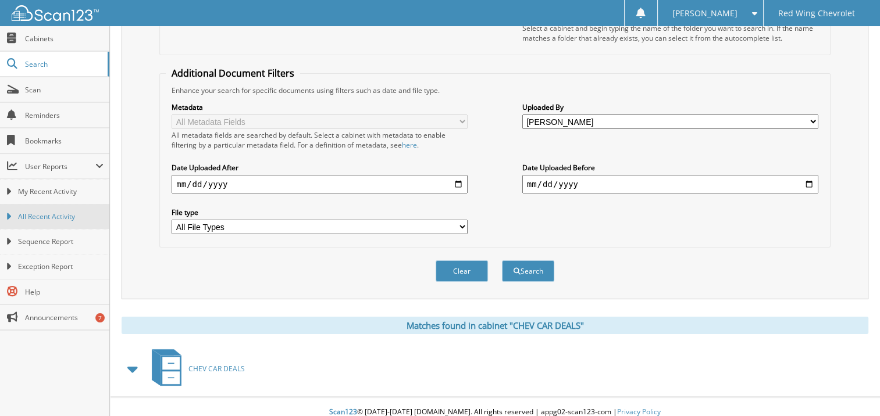
click at [67, 212] on span "All Recent Activity" at bounding box center [60, 217] width 85 height 10
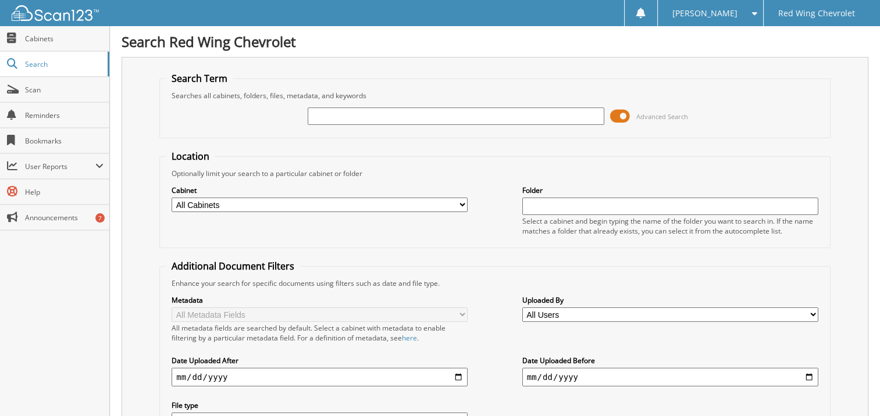
click at [457, 202] on select "All Cabinets CHEV CAR DEALS CHEV SERVICE RO FC CAR DEALS LEASE END GRND DOCS Ne…" at bounding box center [320, 205] width 296 height 15
select select "4050"
click at [172, 198] on select "All Cabinets CHEV CAR DEALS CHEV SERVICE RO FC CAR DEALS LEASE END GRND DOCS Ne…" at bounding box center [320, 205] width 296 height 15
click at [379, 114] on input "text" at bounding box center [456, 116] width 296 height 17
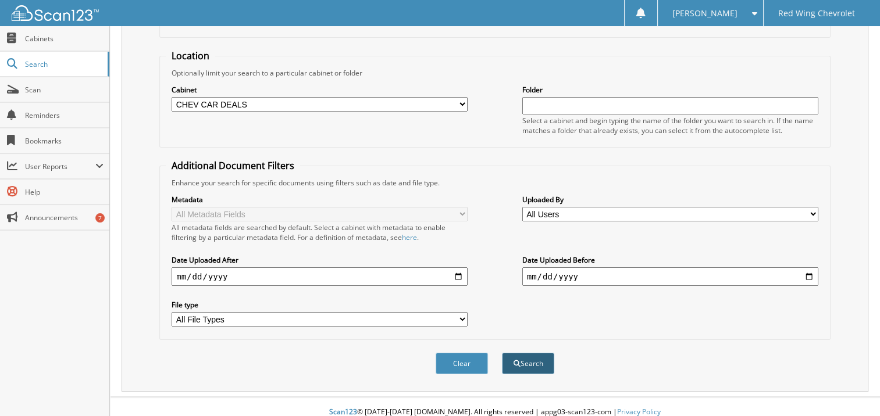
type input "19341I"
click at [519, 361] on span "submit" at bounding box center [517, 364] width 7 height 7
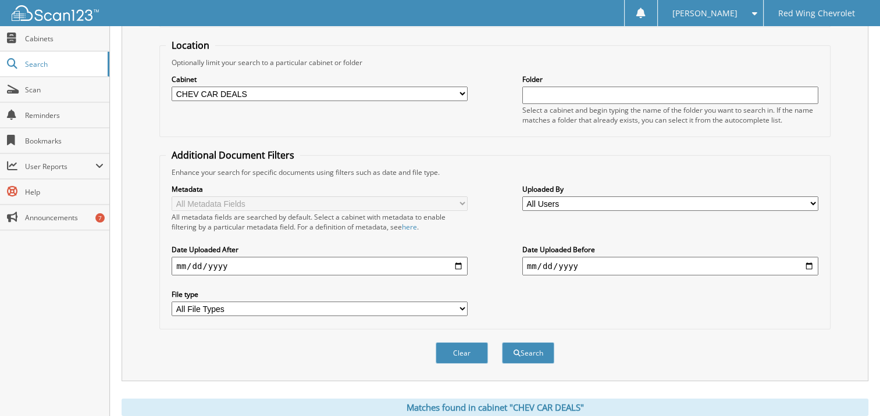
scroll to position [193, 0]
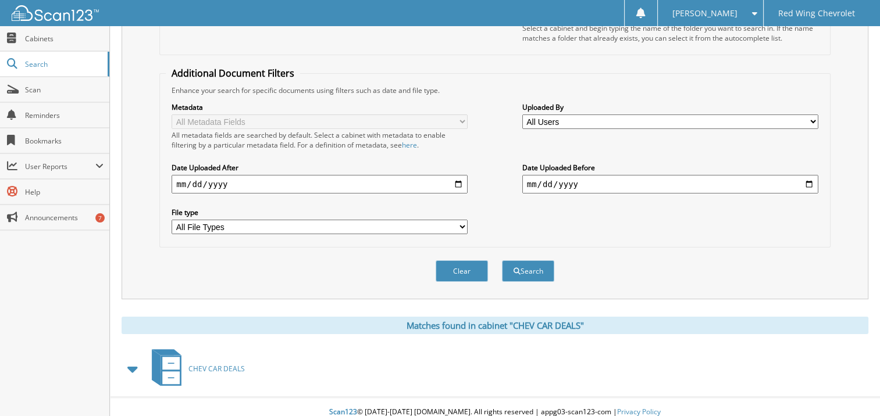
click at [217, 364] on span "CHEV CAR DEALS" at bounding box center [216, 369] width 56 height 10
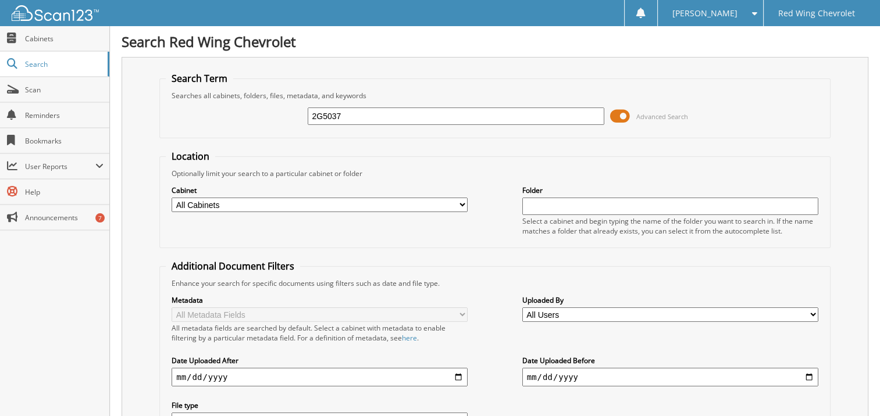
type input "2G5037"
click at [398, 204] on select "All Cabinets CHEV CAR DEALS CHEV SERVICE RO FC CAR DEALS LEASE END GRND DOCS Ne…" at bounding box center [320, 205] width 296 height 15
select select "4050"
click at [172, 198] on select "All Cabinets CHEV CAR DEALS CHEV SERVICE RO FC CAR DEALS LEASE END GRND DOCS Ne…" at bounding box center [320, 205] width 296 height 15
click at [550, 205] on input "text" at bounding box center [670, 206] width 296 height 17
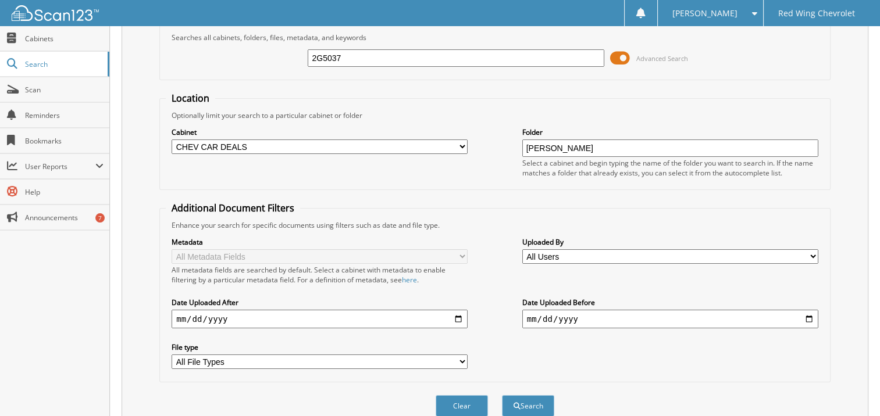
scroll to position [101, 0]
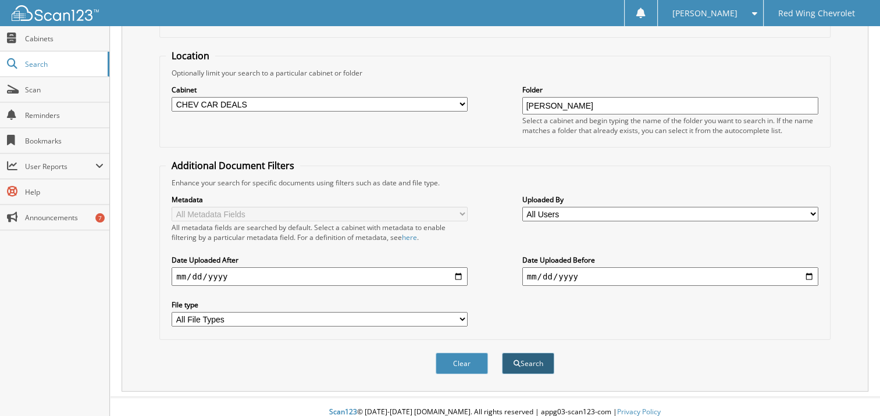
type input "[PERSON_NAME]"
click at [539, 352] on div "Search" at bounding box center [528, 364] width 55 height 24
click at [539, 353] on button "Search" at bounding box center [528, 364] width 52 height 22
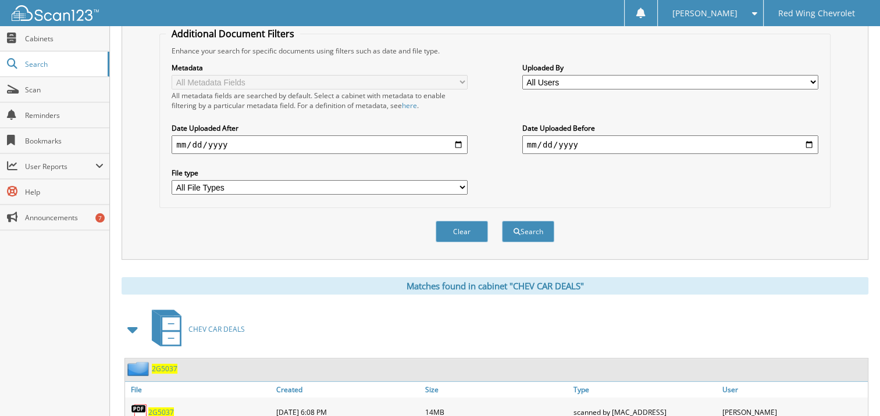
scroll to position [285, 0]
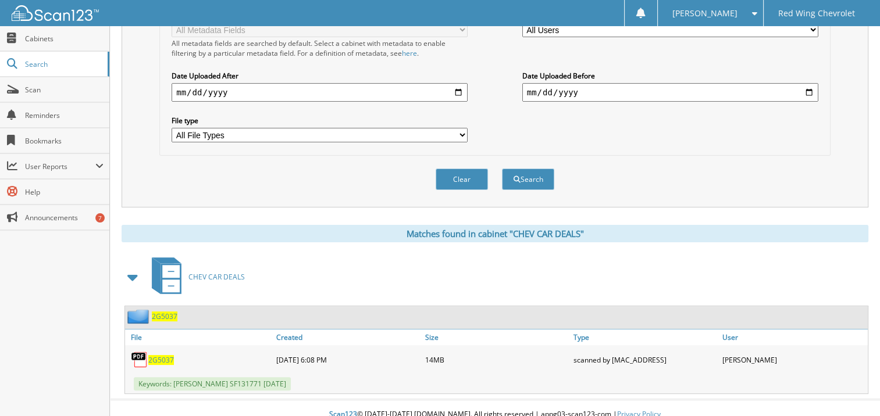
click at [156, 355] on span "2G5037" at bounding box center [161, 360] width 26 height 10
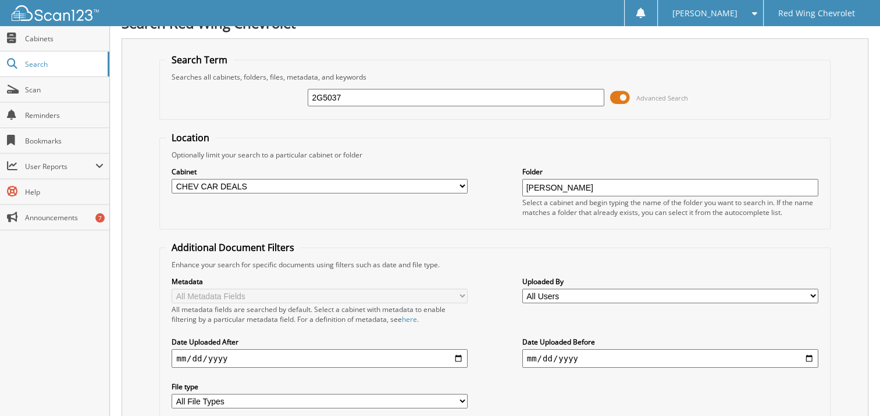
scroll to position [0, 0]
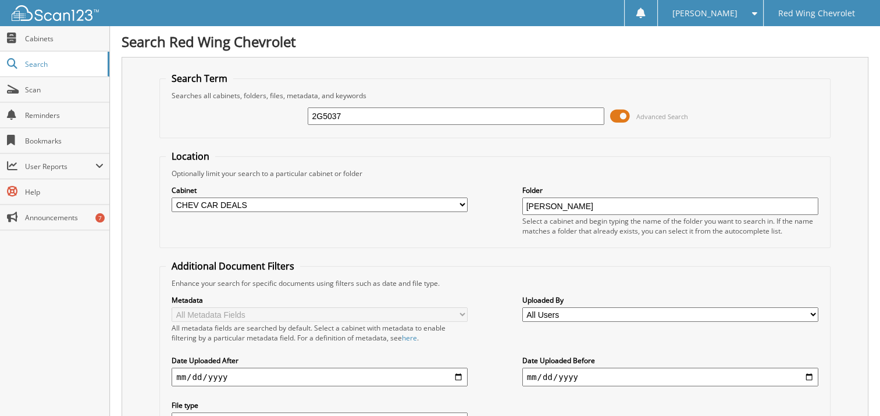
drag, startPoint x: 351, startPoint y: 115, endPoint x: 297, endPoint y: 115, distance: 54.7
click at [297, 115] on div "2G5037 Advanced Search" at bounding box center [495, 116] width 658 height 31
type input "19361P"
drag, startPoint x: 597, startPoint y: 205, endPoint x: 547, endPoint y: 206, distance: 49.5
click at [547, 206] on input "[PERSON_NAME]" at bounding box center [670, 206] width 296 height 17
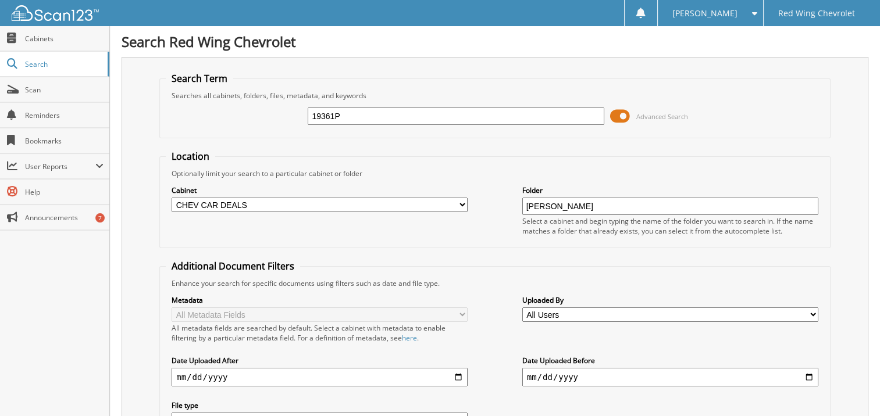
type input "J"
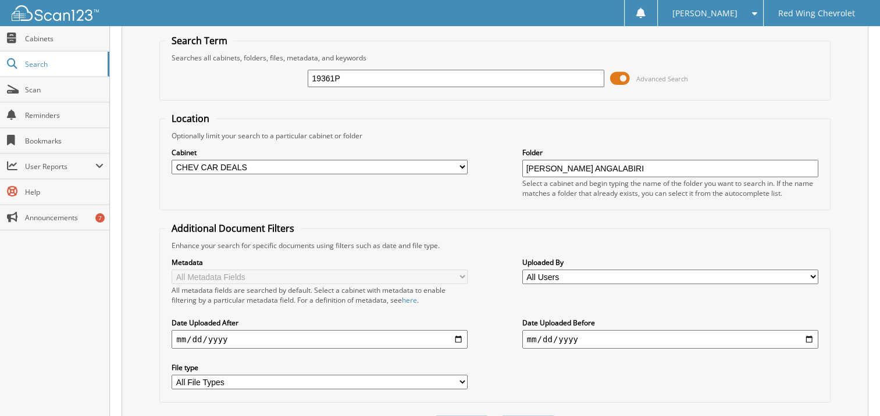
scroll to position [58, 0]
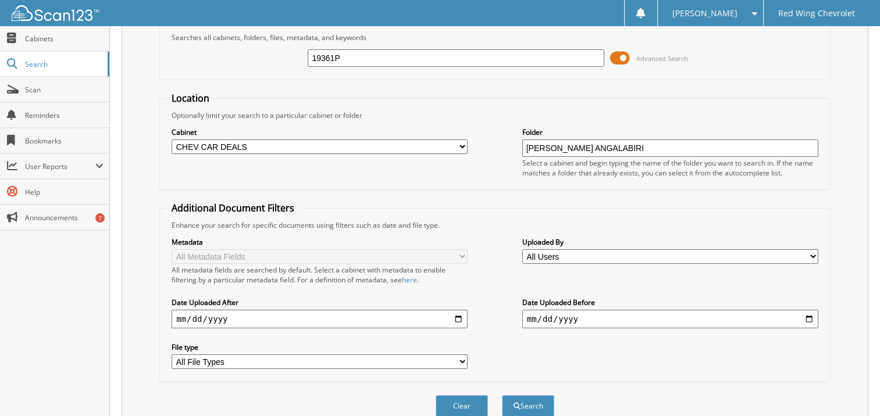
type input "[PERSON_NAME] ANGALABIRI"
click at [796, 254] on select "All Users [PERSON_NAME] AL HARAM [PERSON_NAME] [PERSON_NAME] [PERSON_NAME] [PER…" at bounding box center [670, 257] width 296 height 15
select select "73602"
click at [522, 250] on select "All Users [PERSON_NAME] AL HARAM [PERSON_NAME] [PERSON_NAME] [PERSON_NAME] [PER…" at bounding box center [670, 257] width 296 height 15
click at [535, 396] on button "Search" at bounding box center [528, 406] width 52 height 22
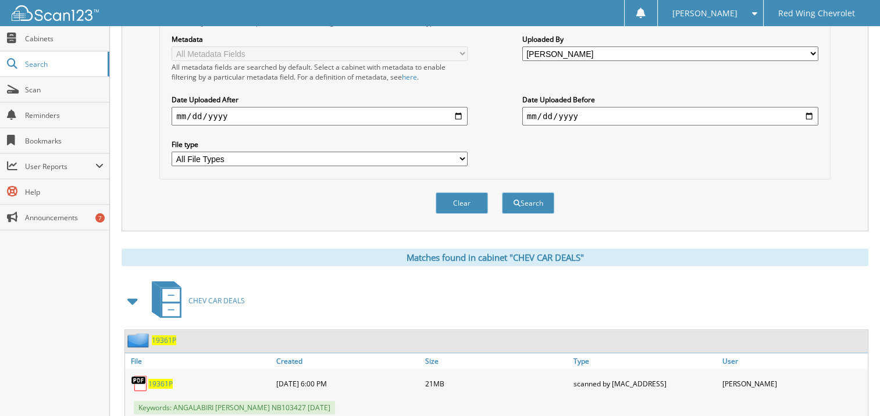
scroll to position [285, 0]
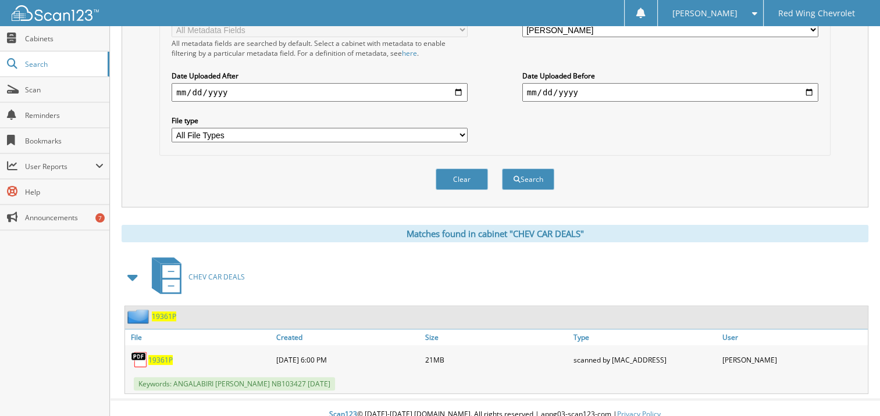
click at [166, 355] on span "19361P" at bounding box center [160, 360] width 24 height 10
click at [158, 355] on span "19361P" at bounding box center [160, 360] width 24 height 10
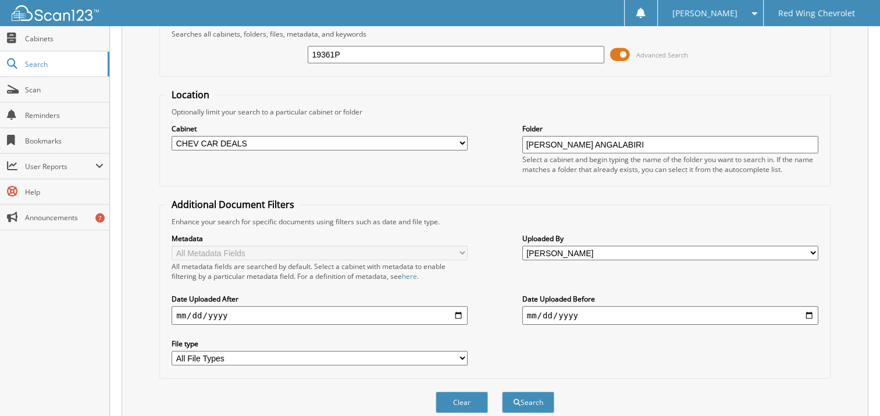
scroll to position [52, 0]
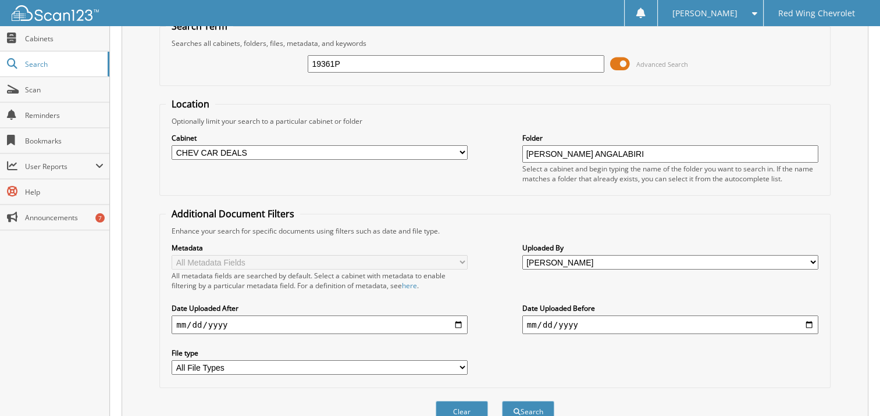
drag, startPoint x: 347, startPoint y: 63, endPoint x: 284, endPoint y: 60, distance: 62.3
click at [284, 60] on div "19361P Advanced Search" at bounding box center [495, 63] width 658 height 31
type input "19341I"
drag, startPoint x: 611, startPoint y: 148, endPoint x: 501, endPoint y: 152, distance: 109.4
click at [501, 152] on div "Cabinet All Cabinets CHEV CAR DEALS CHEV SERVICE RO FC CAR DEALS LEASE END GRND…" at bounding box center [495, 157] width 658 height 63
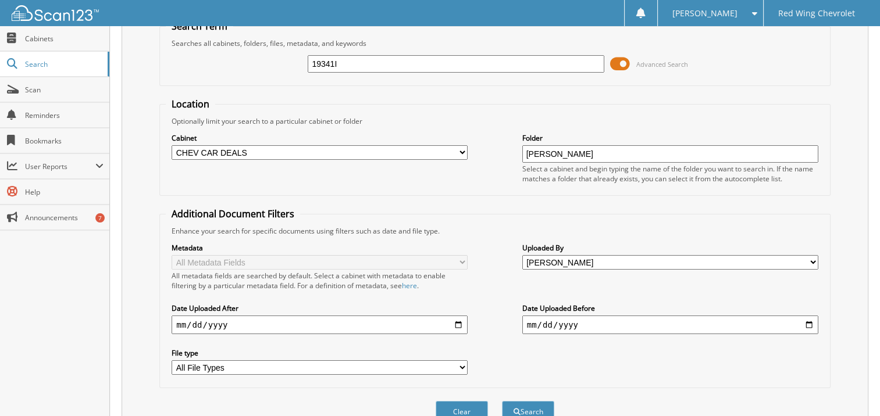
type input "MARK WILSON"
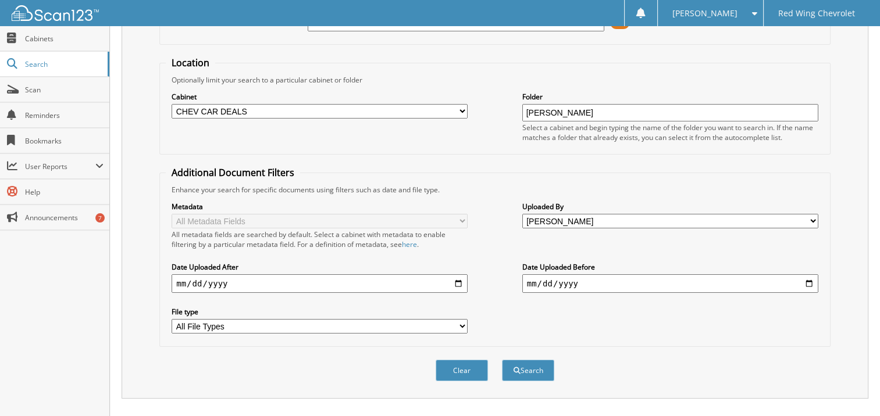
scroll to position [111, 0]
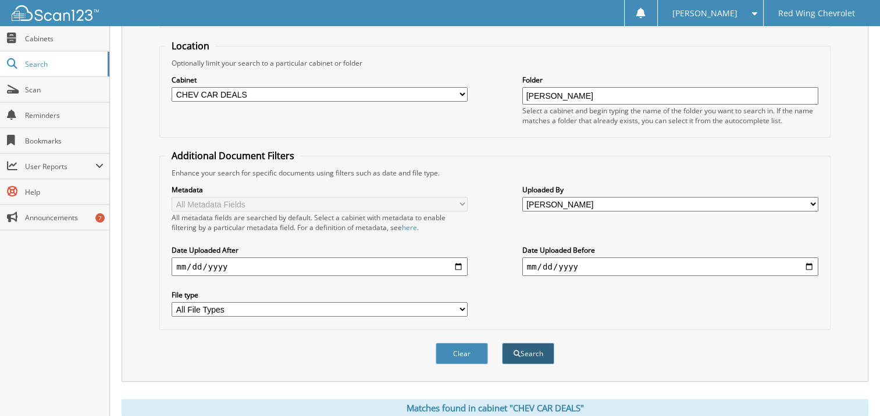
click at [530, 344] on button "Search" at bounding box center [528, 354] width 52 height 22
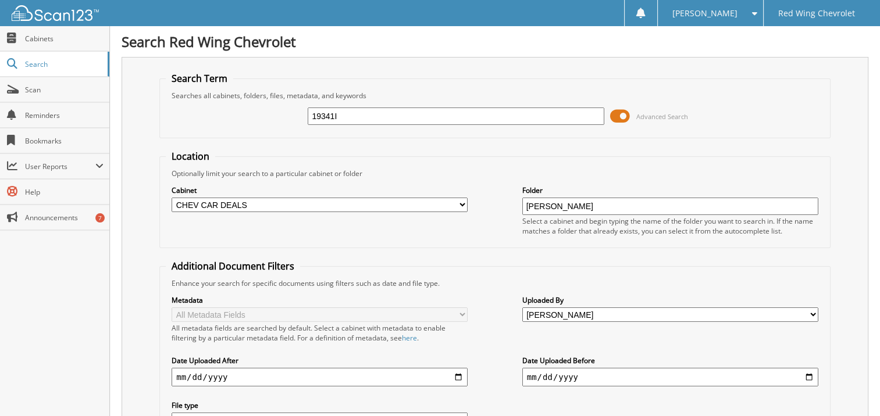
drag, startPoint x: 591, startPoint y: 200, endPoint x: 505, endPoint y: 200, distance: 86.7
click at [505, 200] on div "Cabinet All Cabinets CHEV CAR DEALS CHEV SERVICE RO FC CAR DEALS LEASE END GRND…" at bounding box center [495, 210] width 658 height 63
type input "[PERSON_NAME]"
drag, startPoint x: 364, startPoint y: 113, endPoint x: 300, endPoint y: 112, distance: 64.6
click at [300, 112] on div "19341I Advanced Search" at bounding box center [495, 116] width 658 height 31
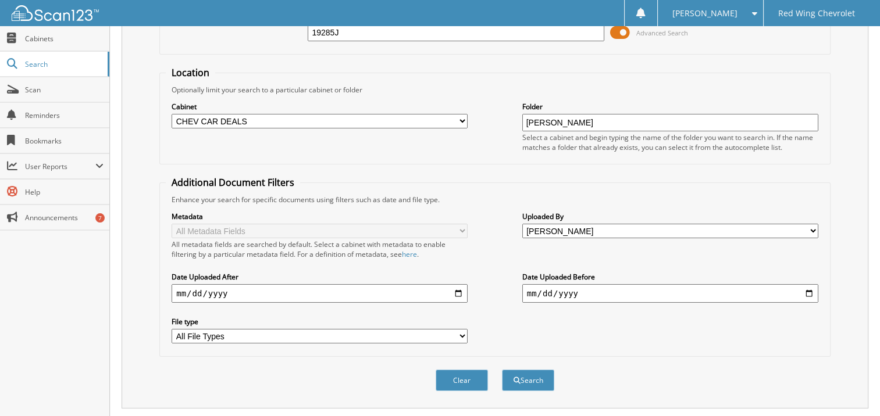
scroll to position [174, 0]
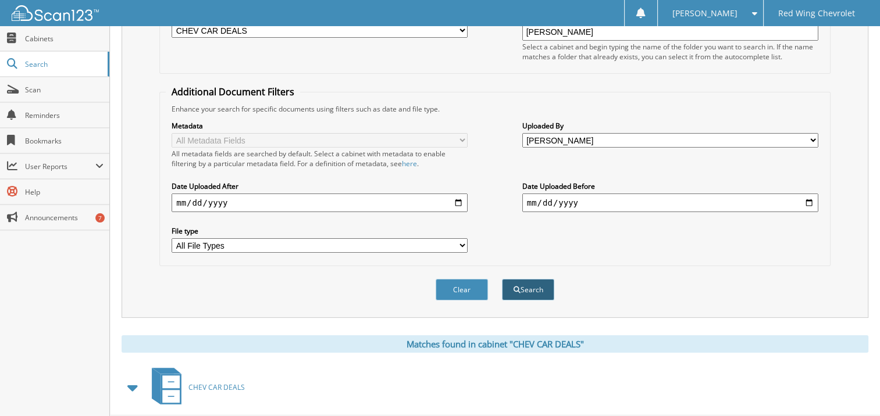
type input "19285J"
click at [534, 280] on button "Search" at bounding box center [528, 290] width 52 height 22
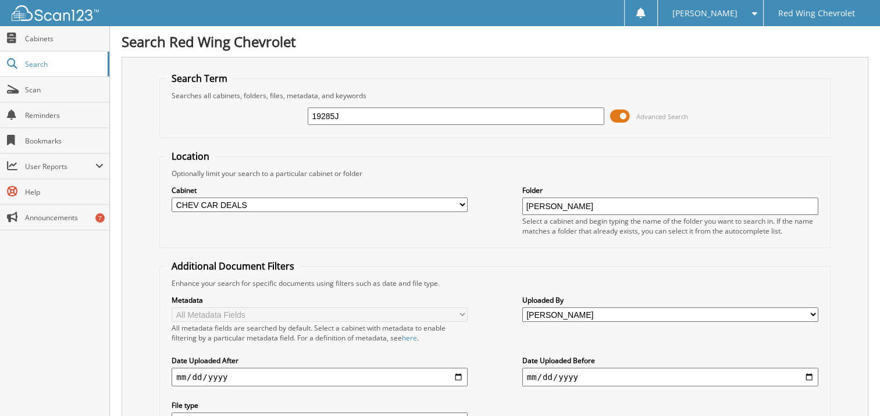
click at [315, 114] on input "19285J" at bounding box center [456, 116] width 296 height 17
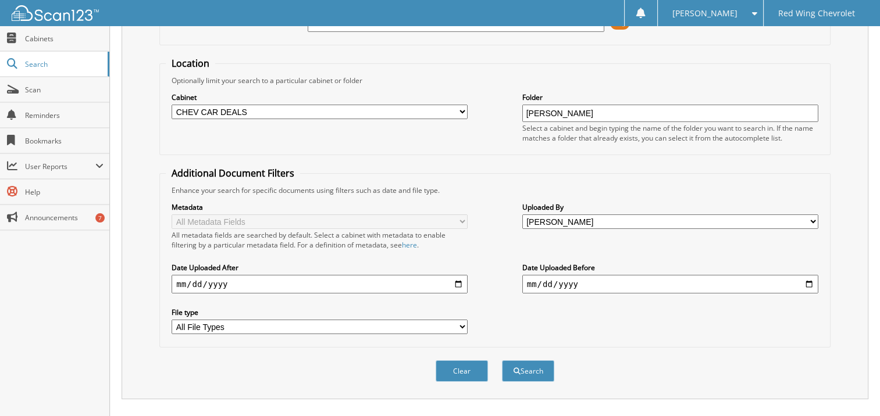
scroll to position [142, 0]
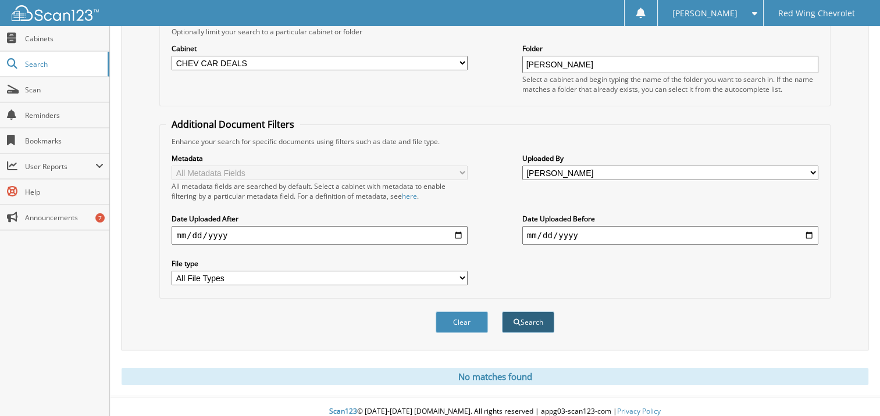
type input "I9285J"
click at [530, 319] on button "Search" at bounding box center [528, 323] width 52 height 22
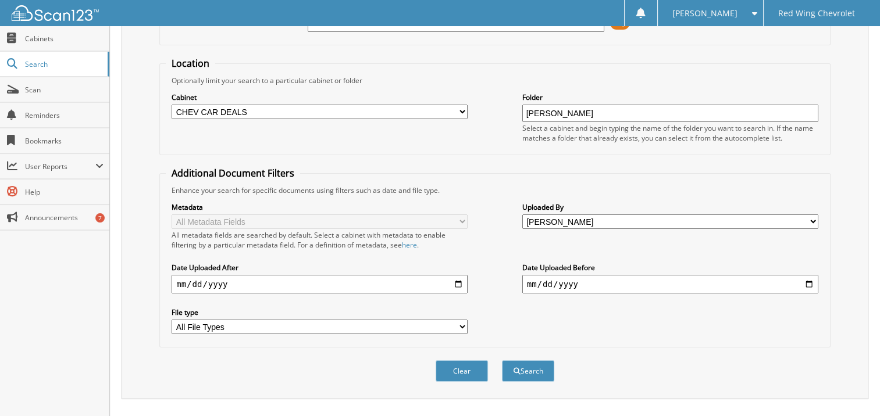
scroll to position [142, 0]
